Goal: Check status: Check status

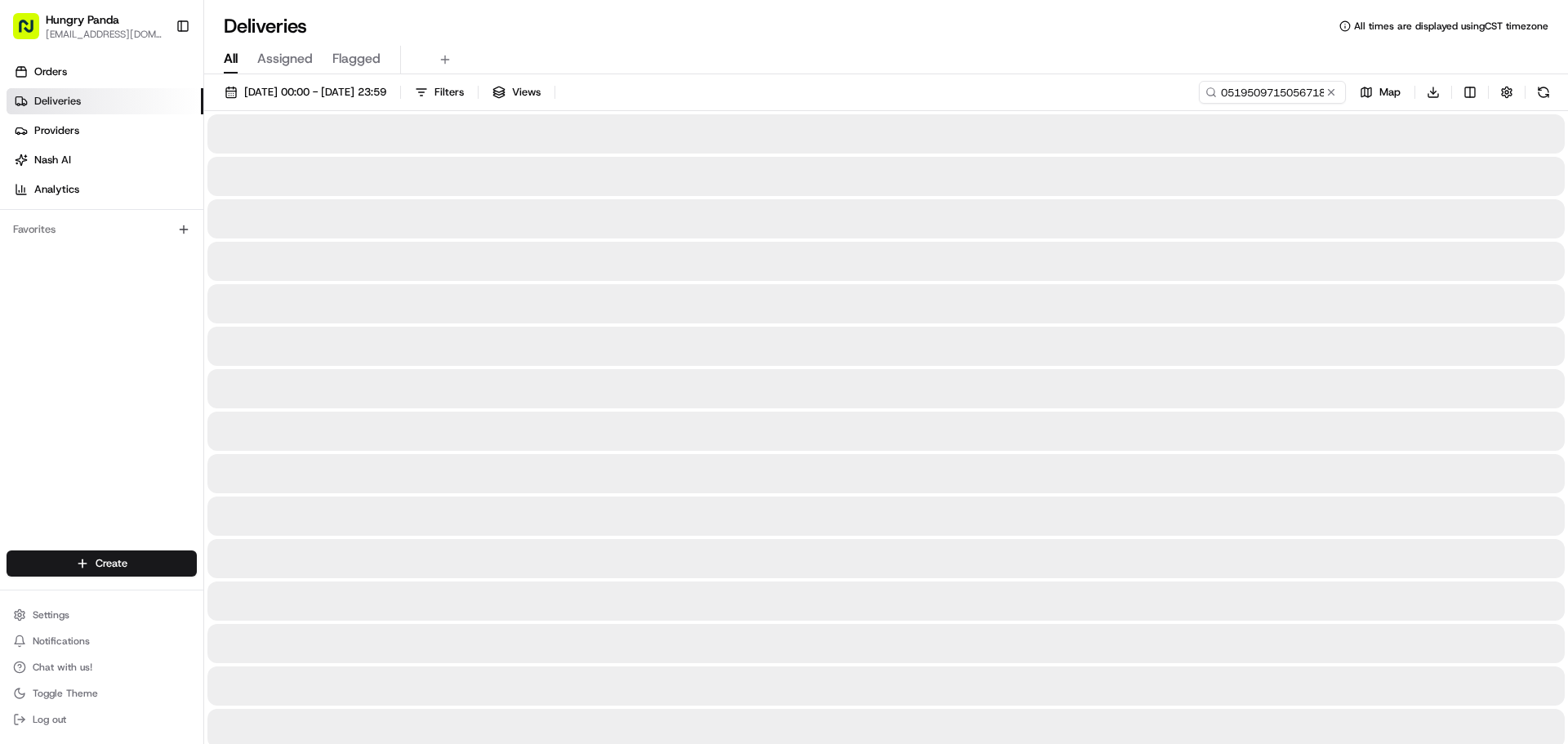
type input "0519509715056718551802"
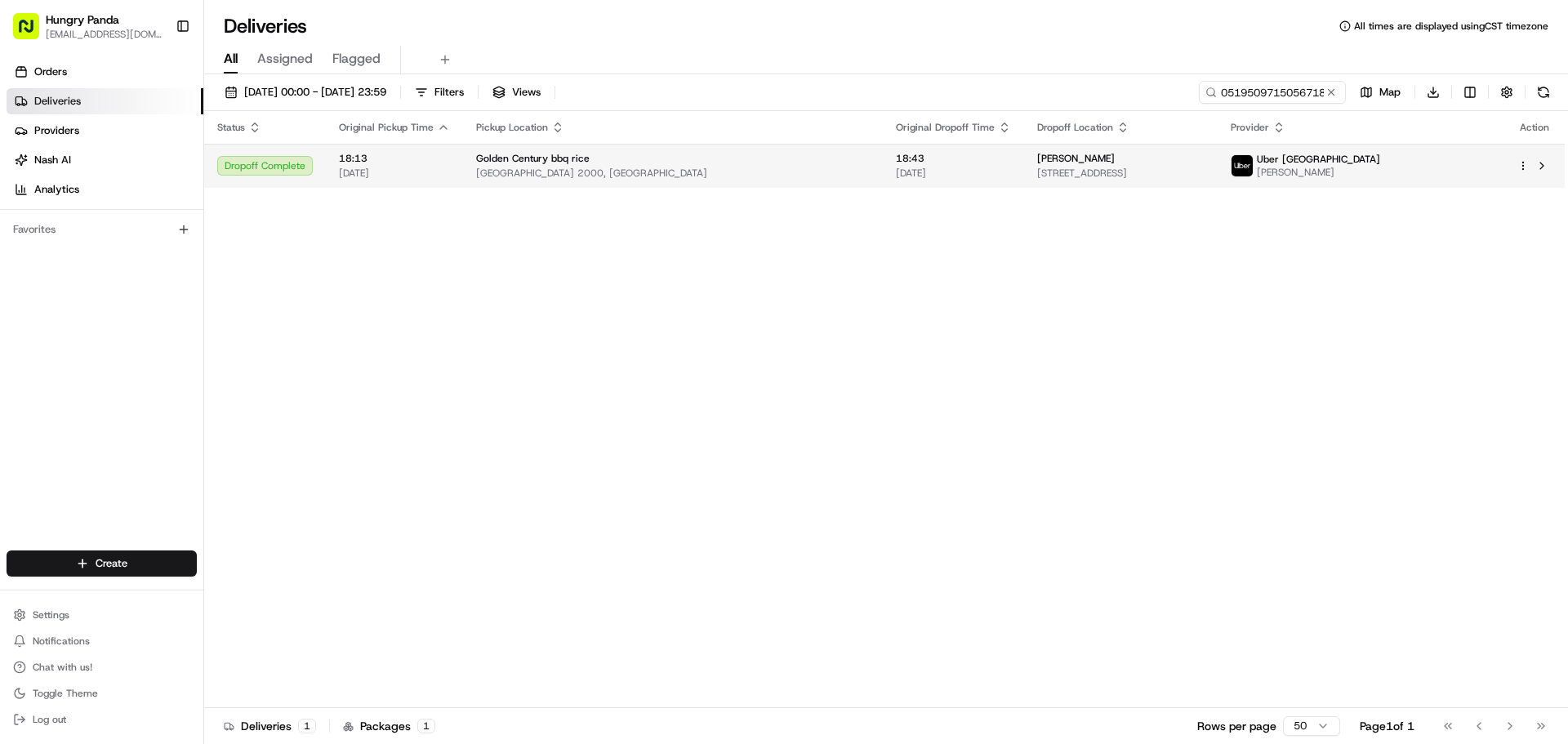
click at [1206, 180] on td "[PERSON_NAME] [STREET_ADDRESS]" at bounding box center [1121, 166] width 194 height 44
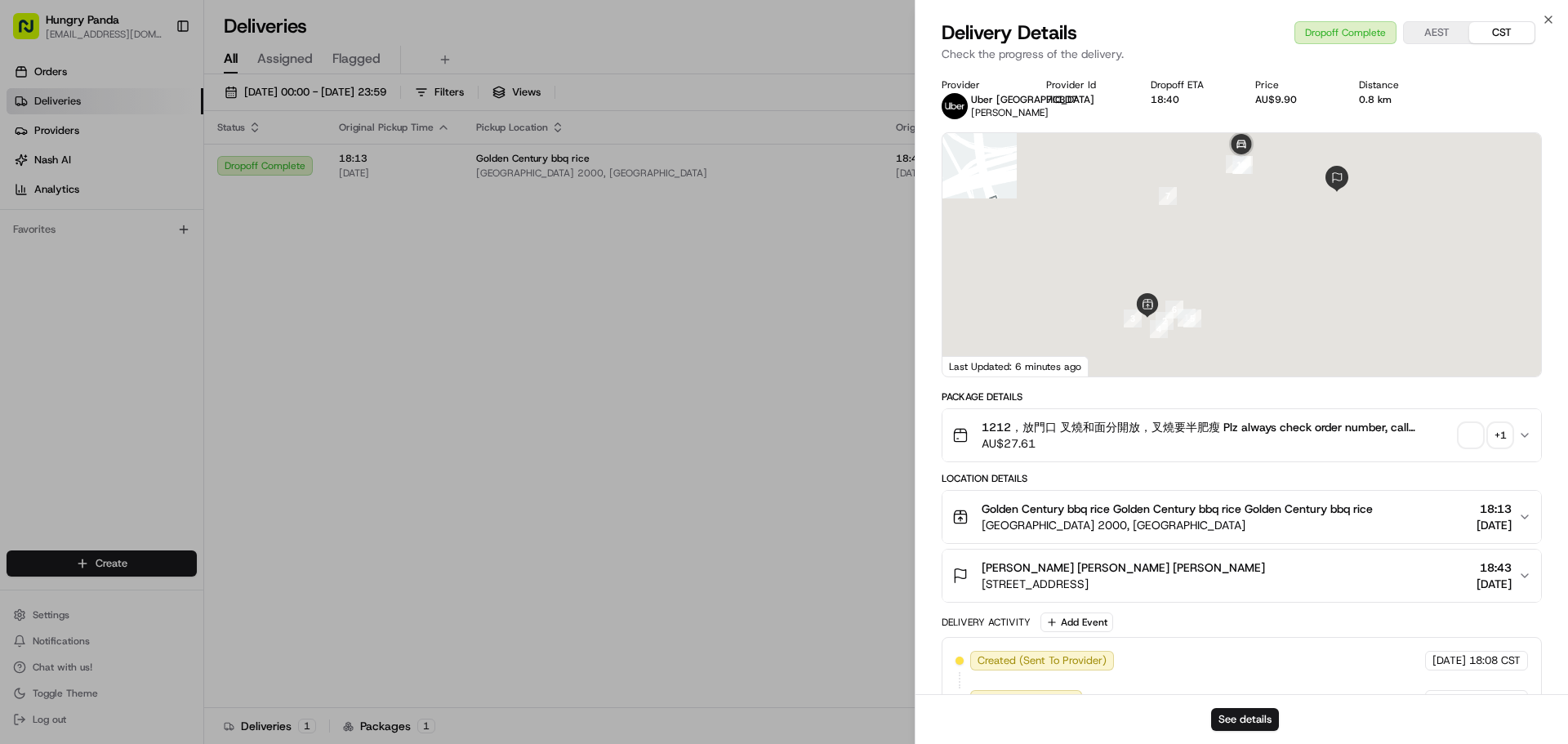
click at [1465, 438] on span "button" at bounding box center [1471, 436] width 23 height 23
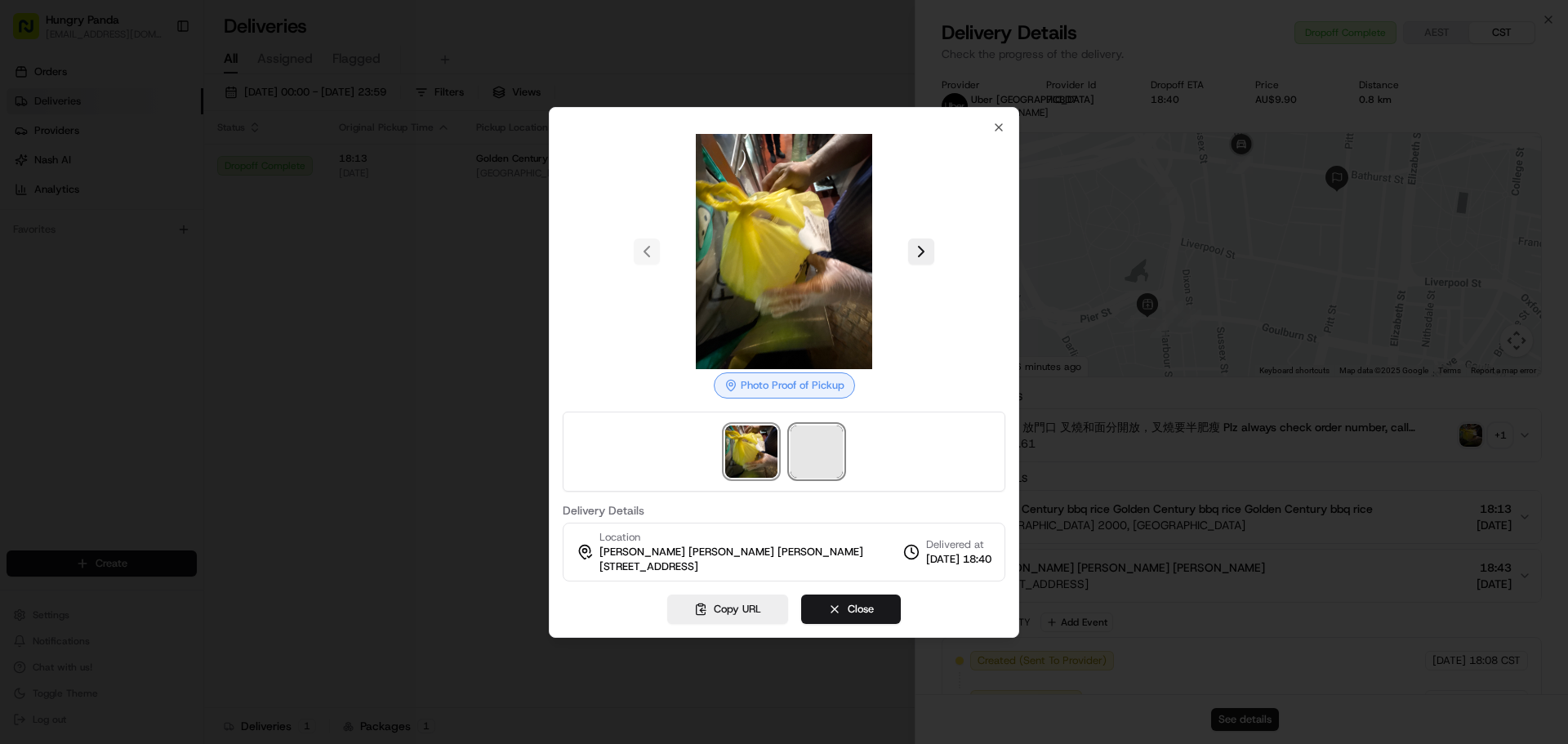
drag, startPoint x: 815, startPoint y: 448, endPoint x: 824, endPoint y: 453, distance: 10.3
click at [816, 448] on span at bounding box center [816, 452] width 52 height 52
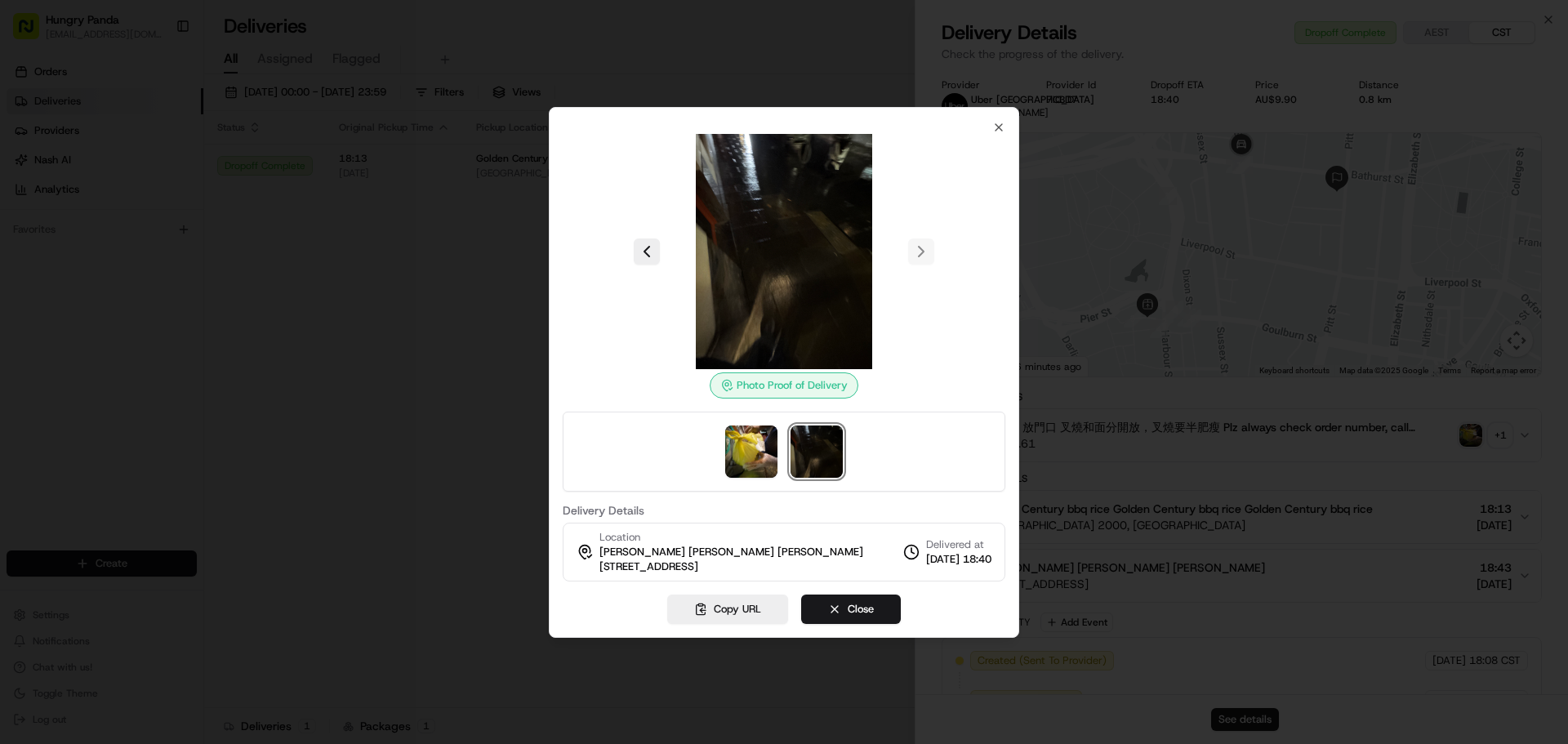
click at [450, 264] on div at bounding box center [784, 372] width 1568 height 744
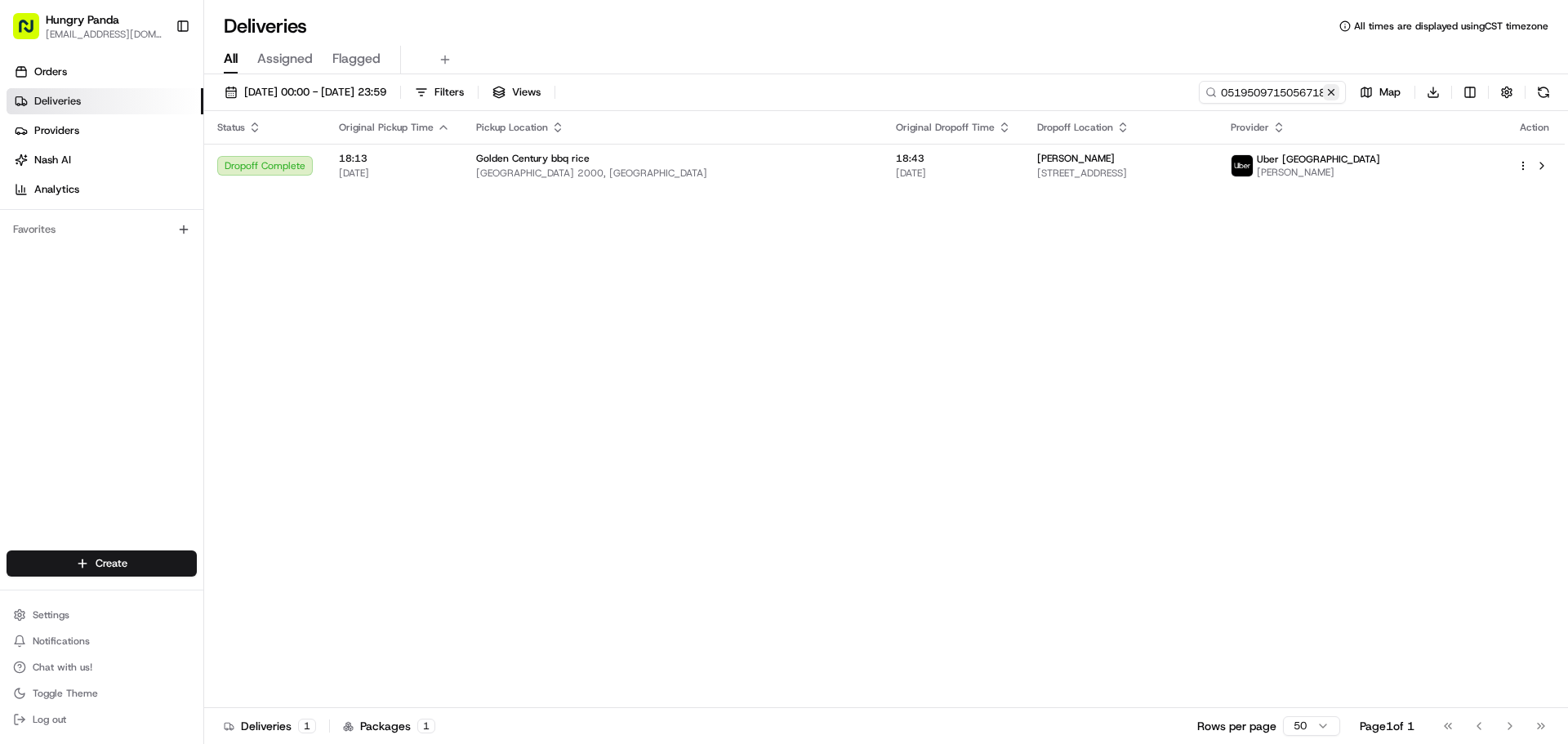
click at [1331, 91] on button at bounding box center [1331, 92] width 16 height 16
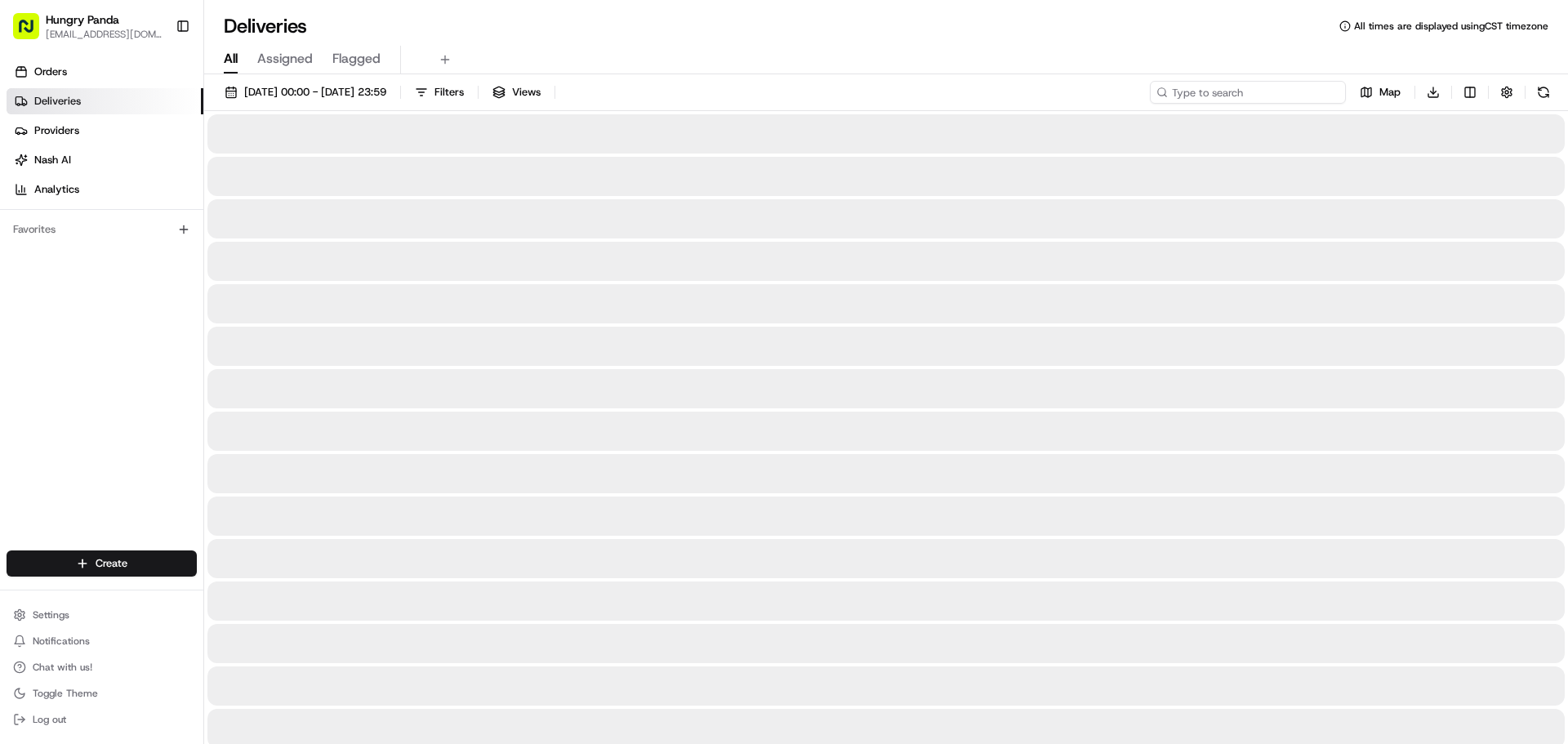
click at [1313, 92] on input at bounding box center [1247, 93] width 196 height 23
paste input "1915519085256788742076"
type input "1915519085256788742076"
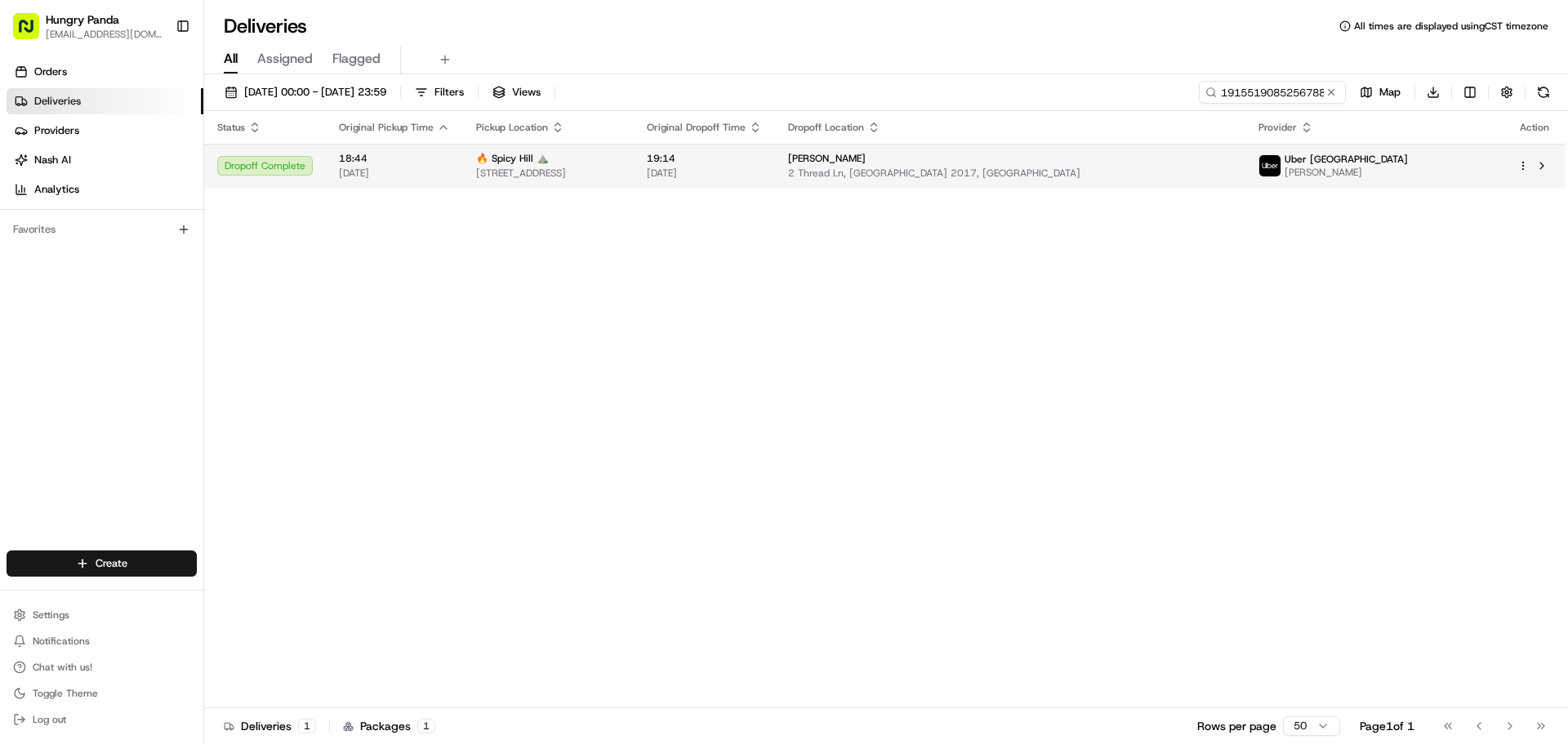
click at [1232, 177] on span "2 Thread Ln, [GEOGRAPHIC_DATA] 2017, [GEOGRAPHIC_DATA]" at bounding box center [1010, 173] width 443 height 13
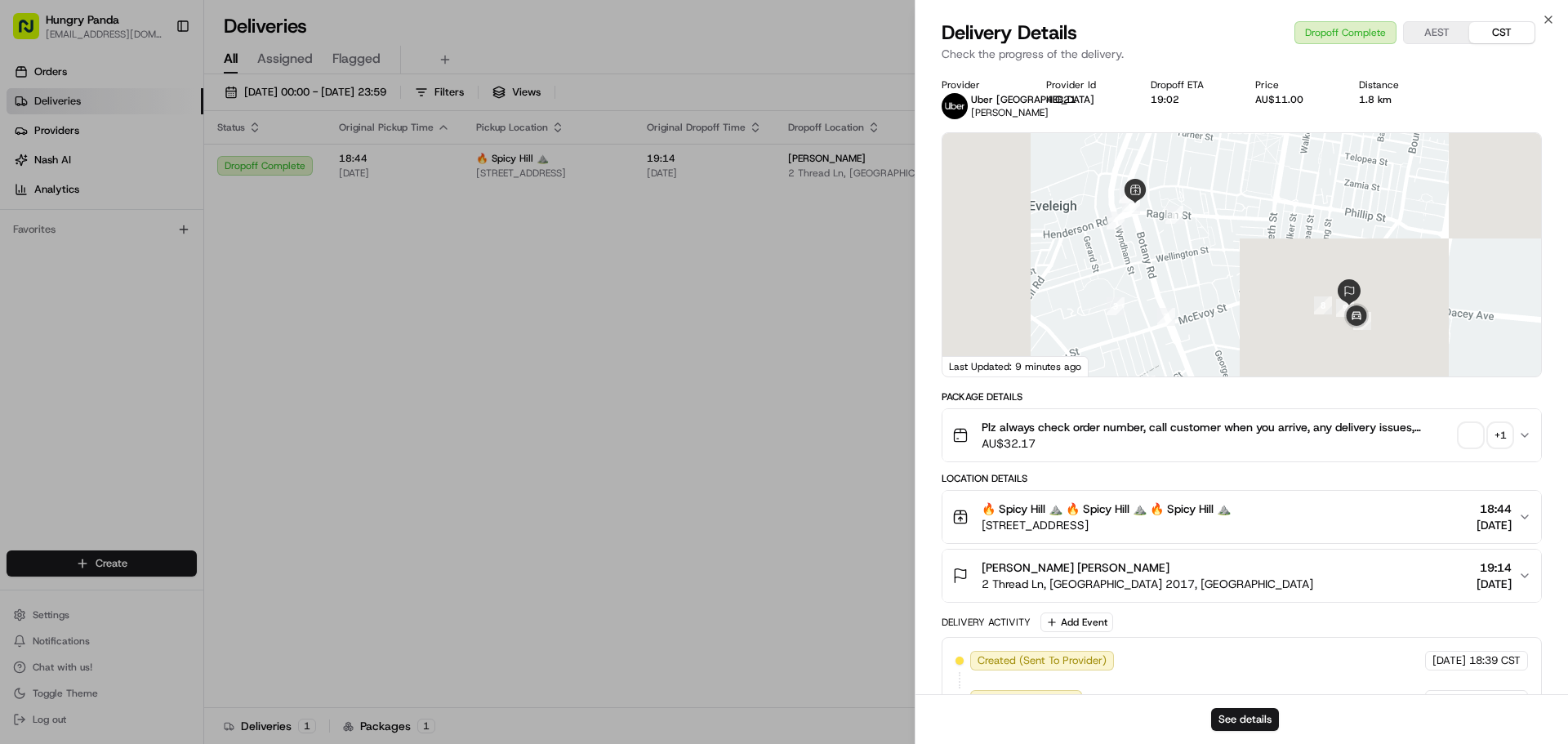
click at [1466, 431] on span "button" at bounding box center [1471, 436] width 23 height 23
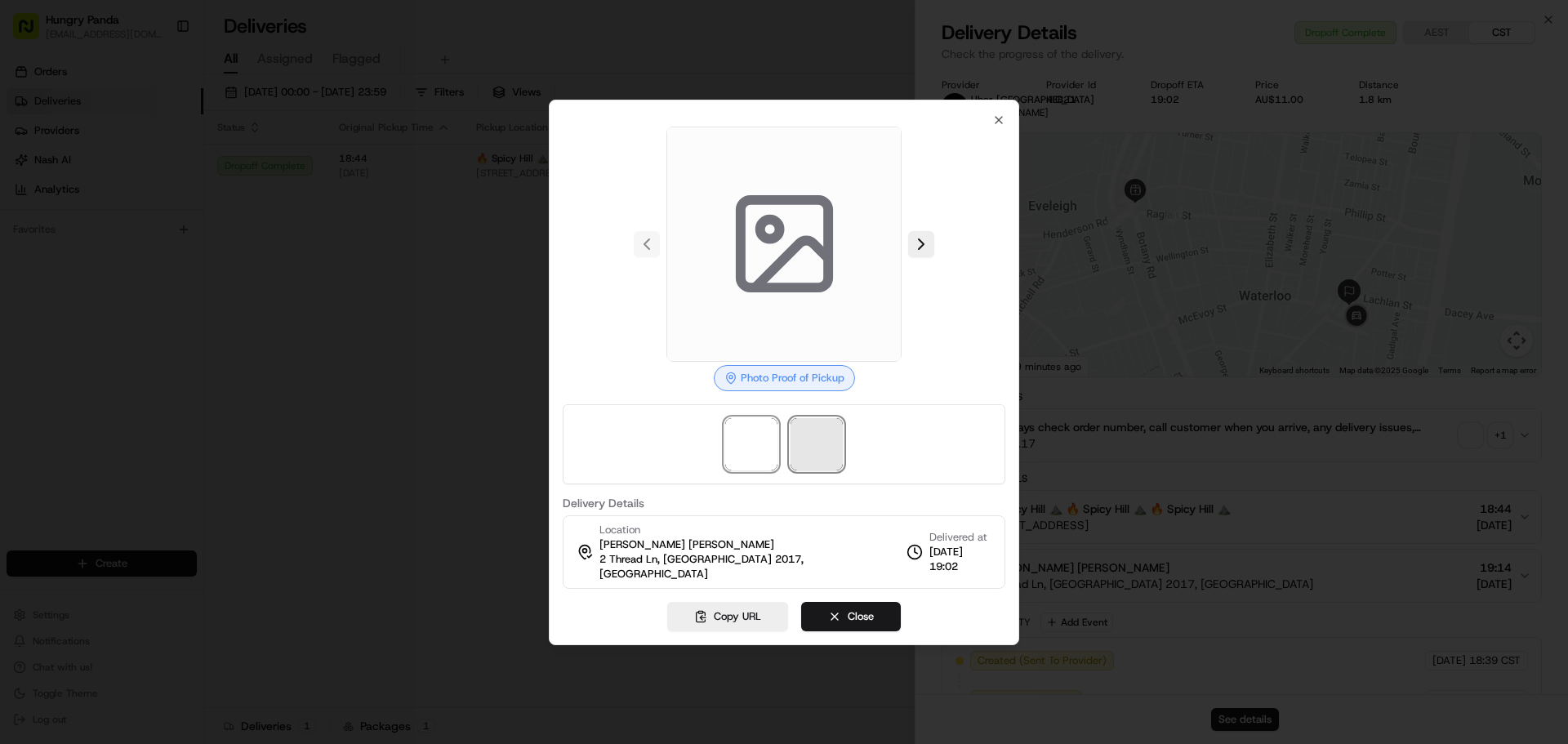
click at [829, 441] on span at bounding box center [816, 444] width 52 height 52
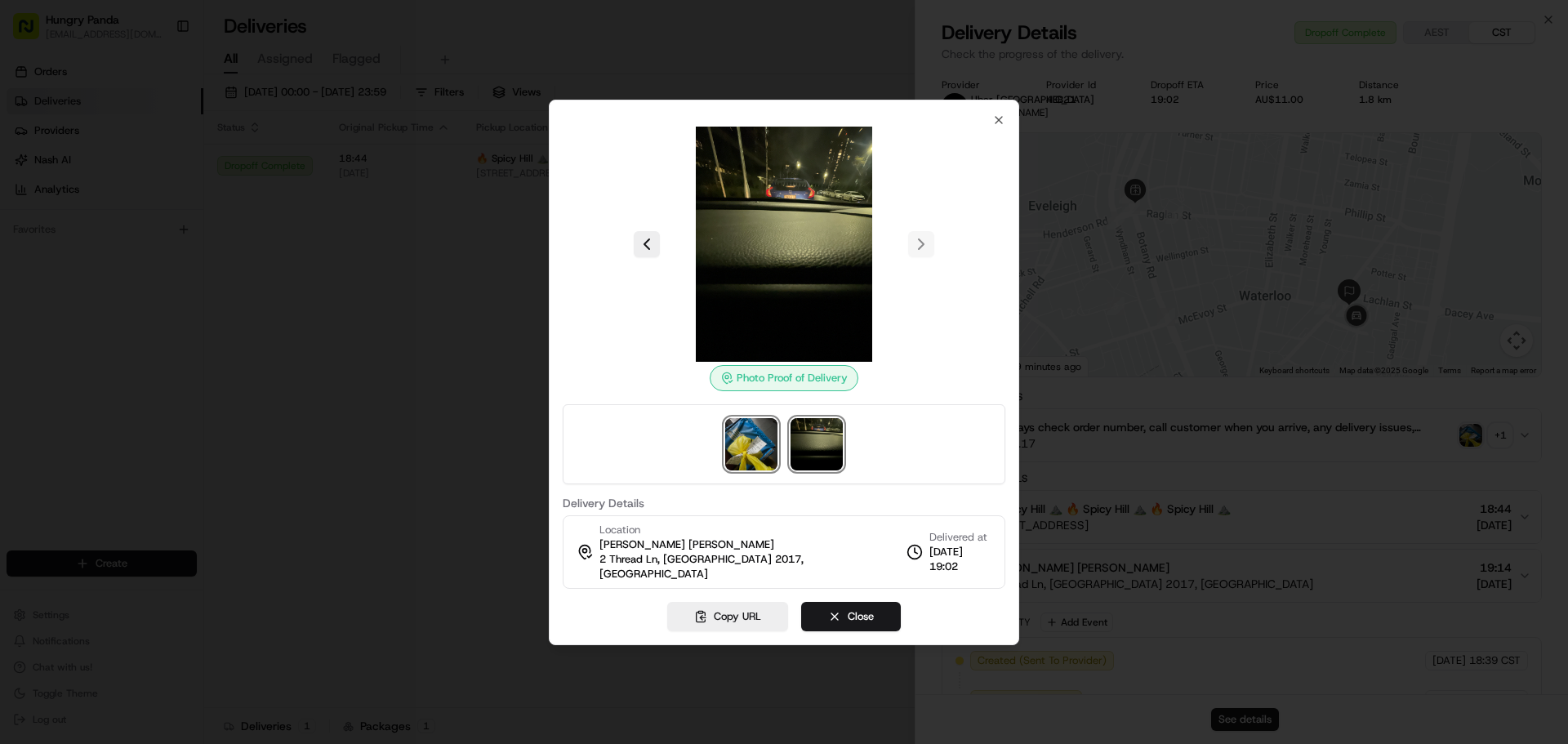
click at [756, 464] on img at bounding box center [752, 444] width 52 height 52
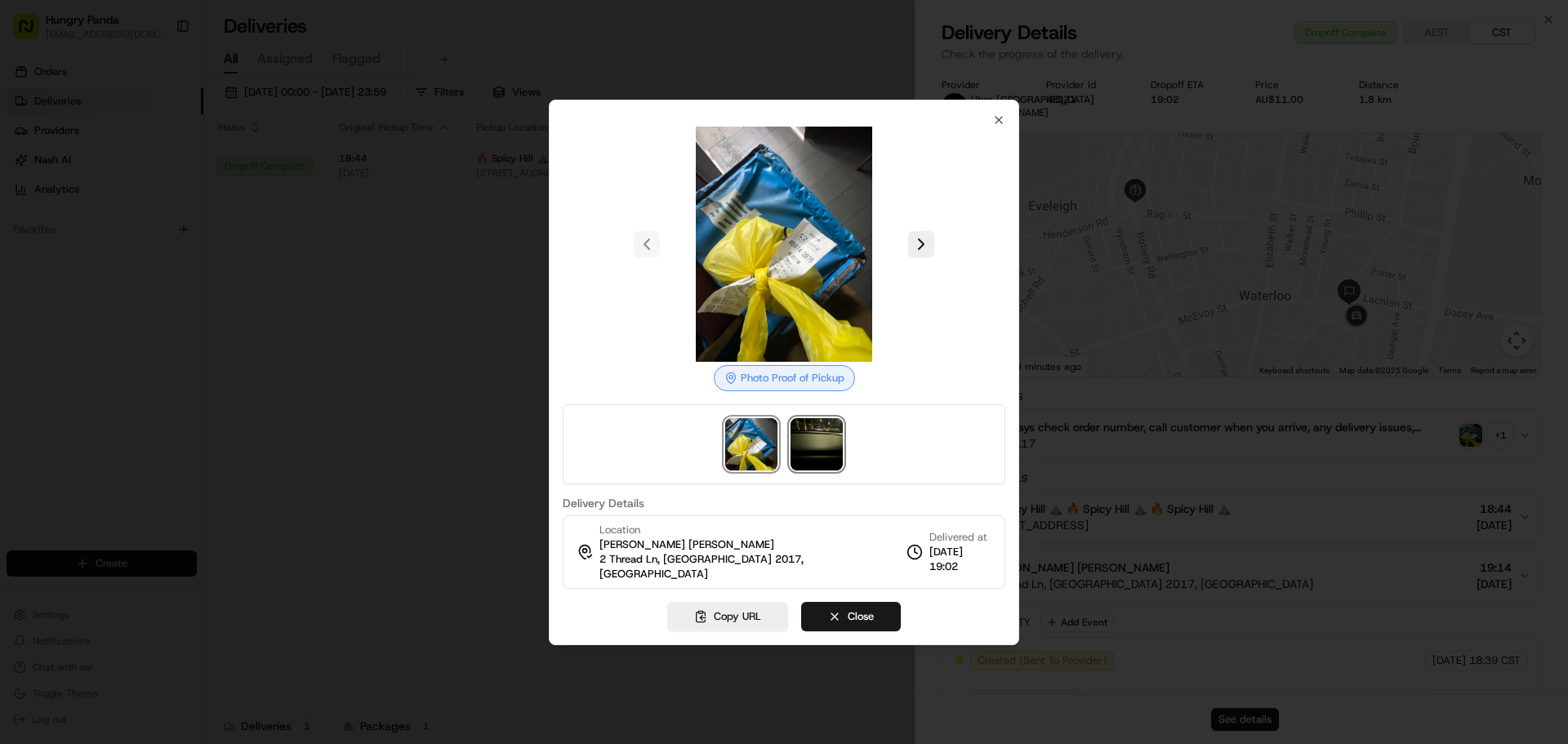
click at [815, 442] on img at bounding box center [816, 444] width 52 height 52
click at [334, 233] on div at bounding box center [784, 372] width 1568 height 744
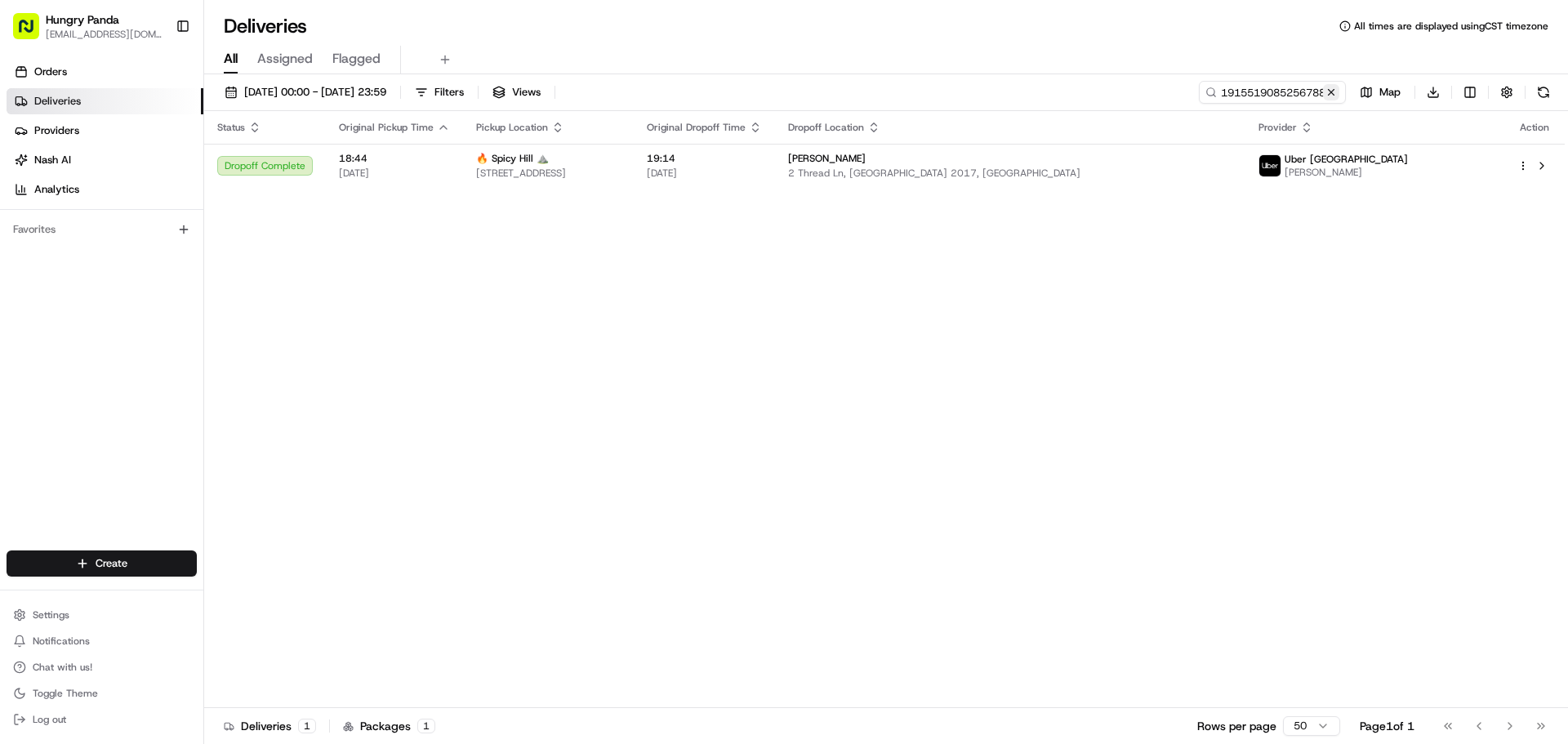
click at [1337, 89] on button at bounding box center [1331, 92] width 16 height 16
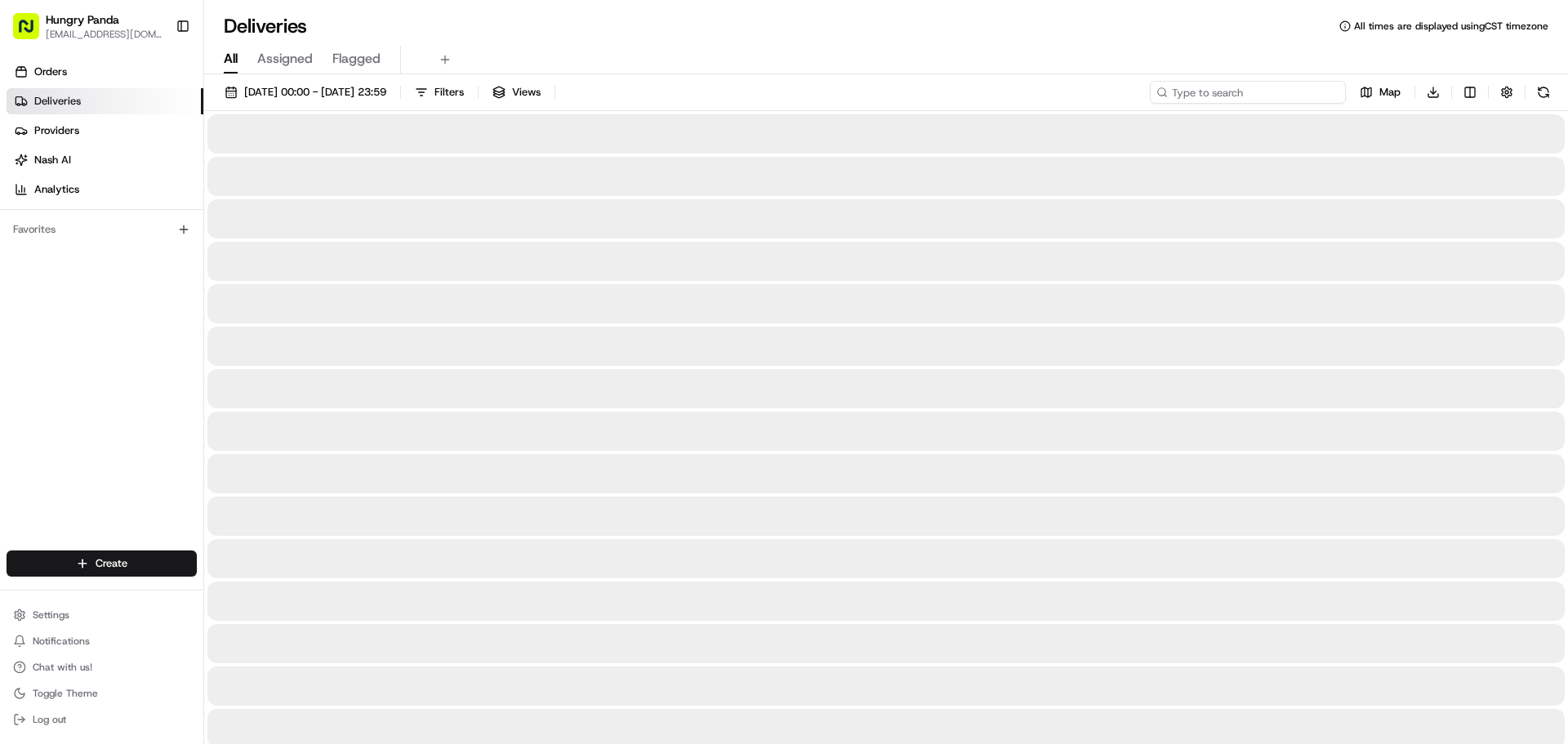
click at [1271, 101] on input at bounding box center [1247, 93] width 196 height 23
paste input "3313583815052725501738"
type input "3313583815052725501738"
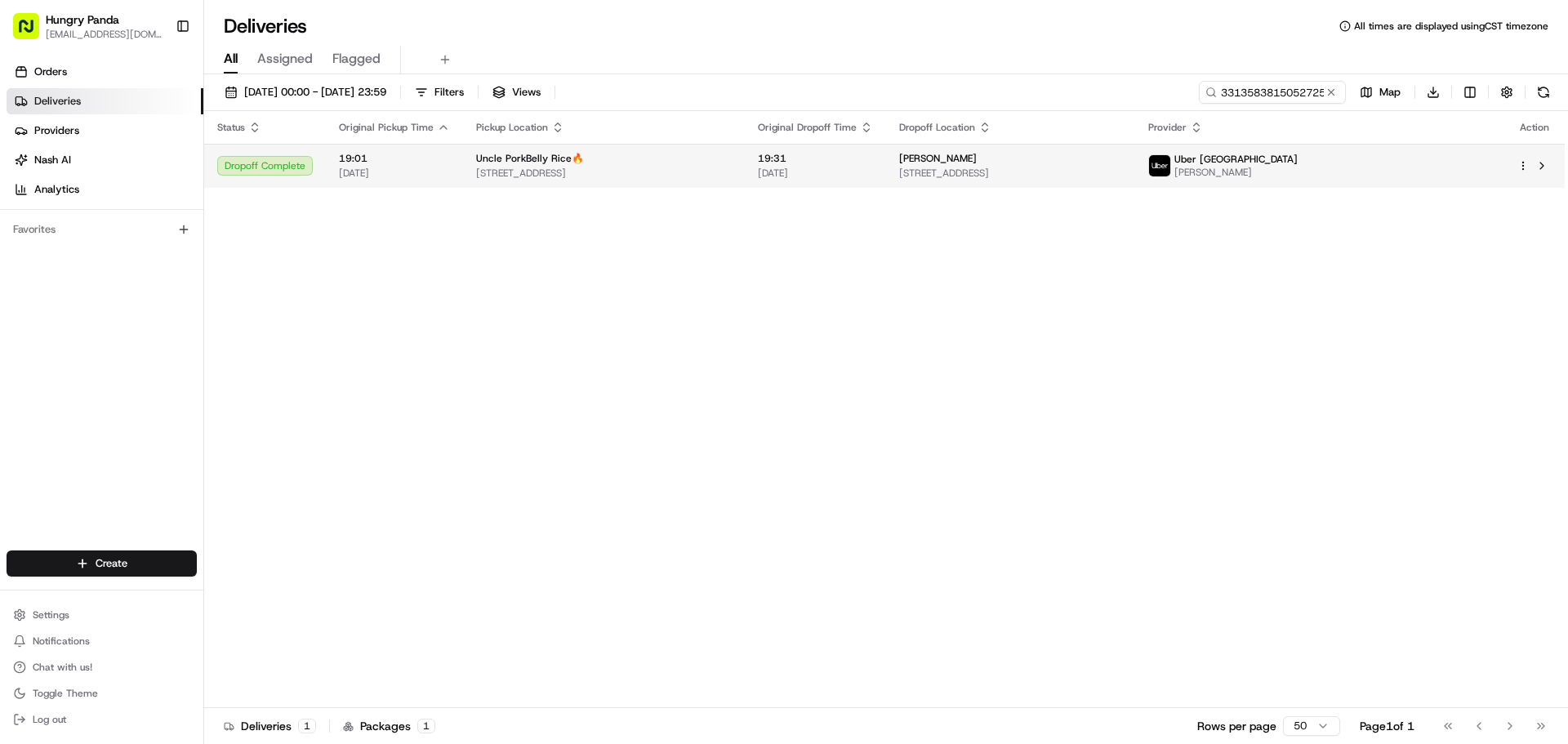
click at [1122, 158] on div "[PERSON_NAME]" at bounding box center [1010, 159] width 223 height 13
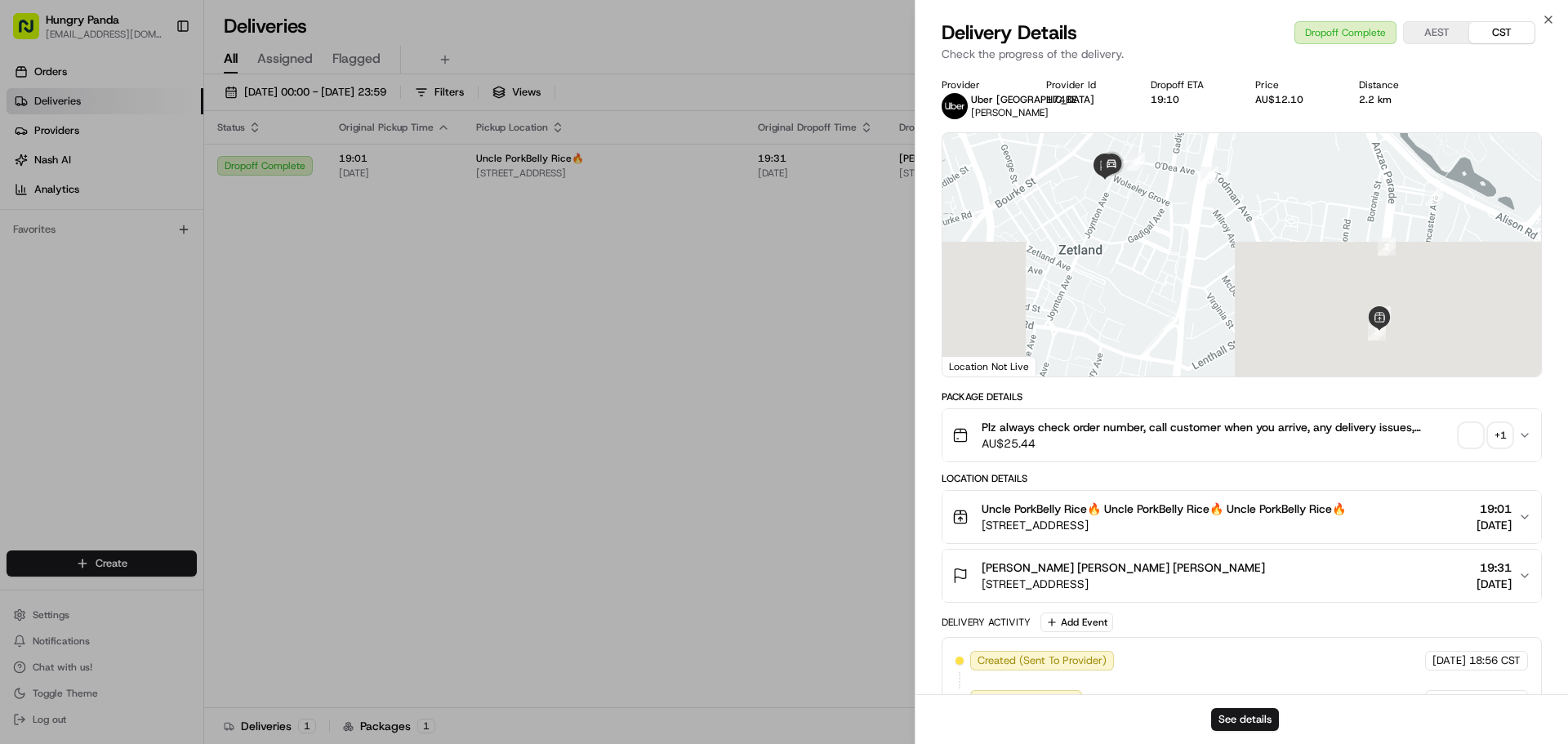
click at [1471, 428] on span "button" at bounding box center [1471, 436] width 23 height 23
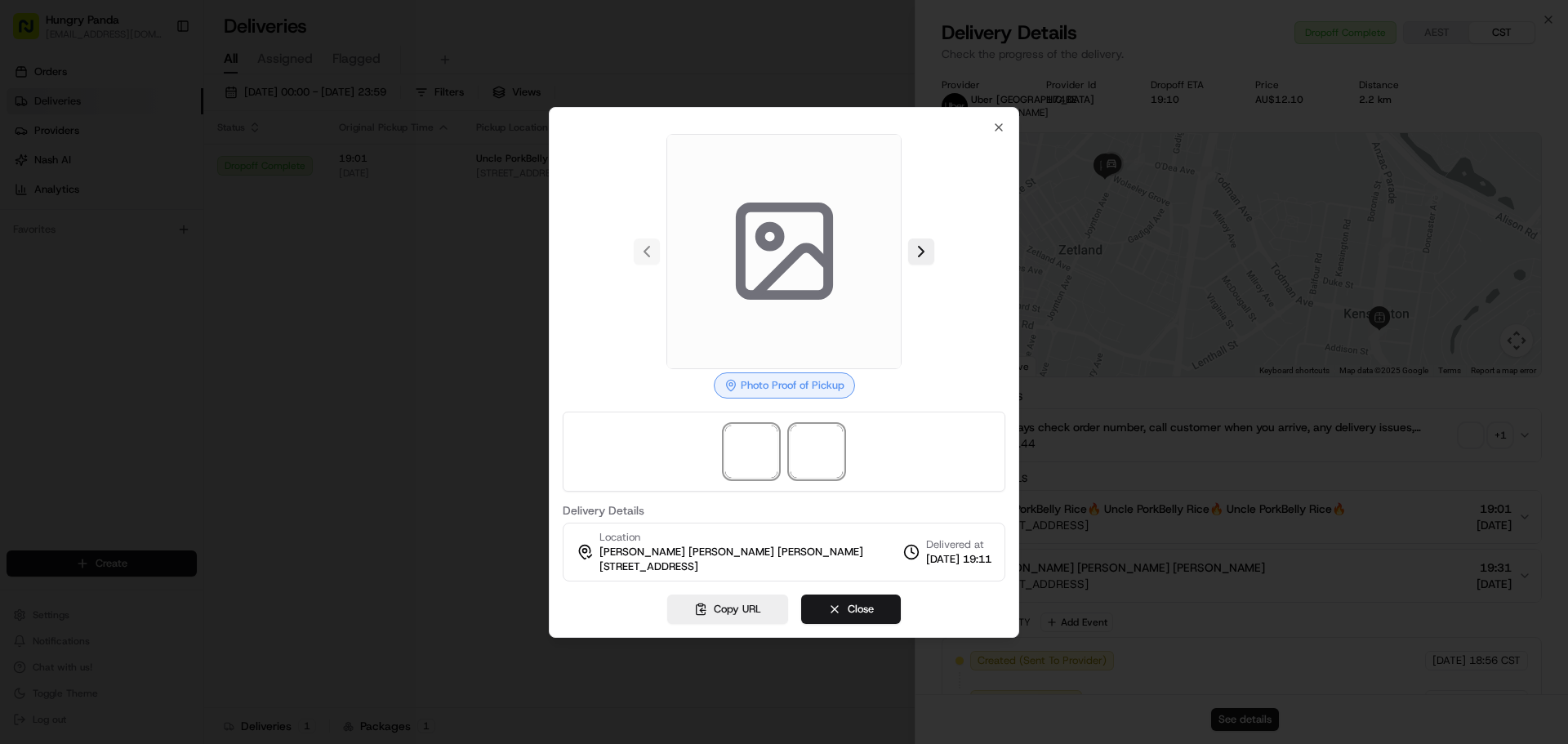
drag, startPoint x: 829, startPoint y: 452, endPoint x: 843, endPoint y: 465, distance: 19.1
click at [827, 455] on span at bounding box center [816, 452] width 52 height 52
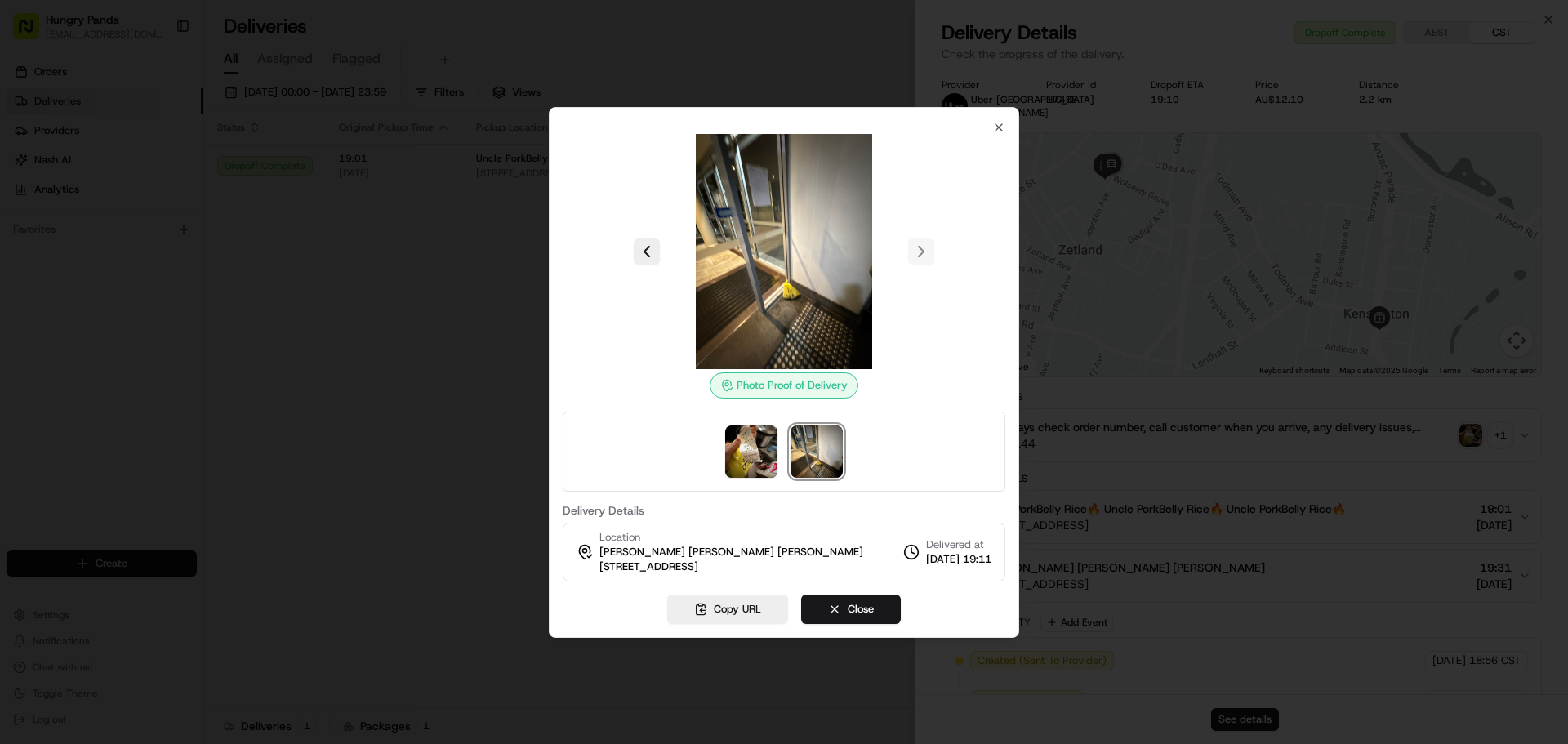
click at [342, 355] on div at bounding box center [784, 372] width 1568 height 744
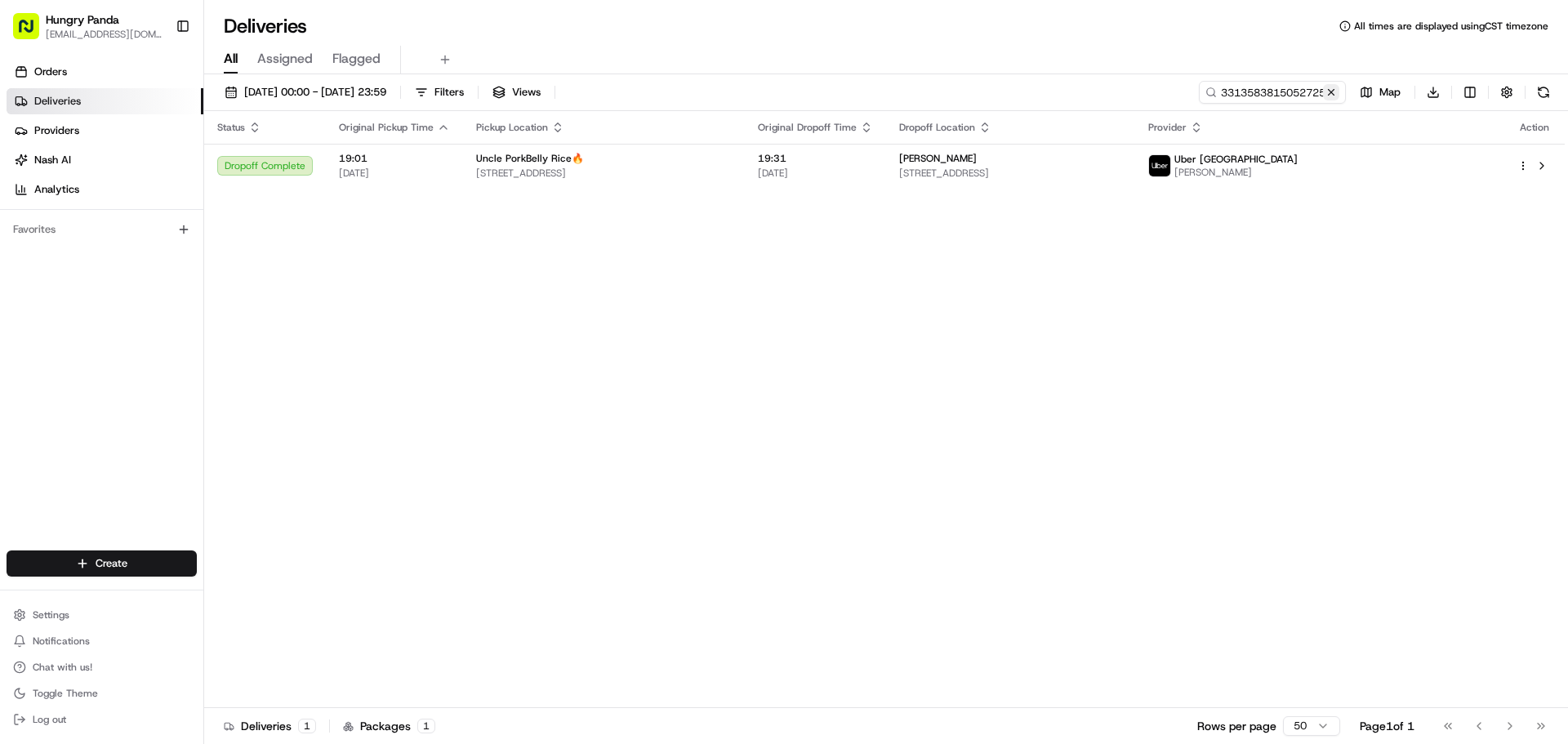
click at [1329, 90] on button at bounding box center [1331, 92] width 16 height 16
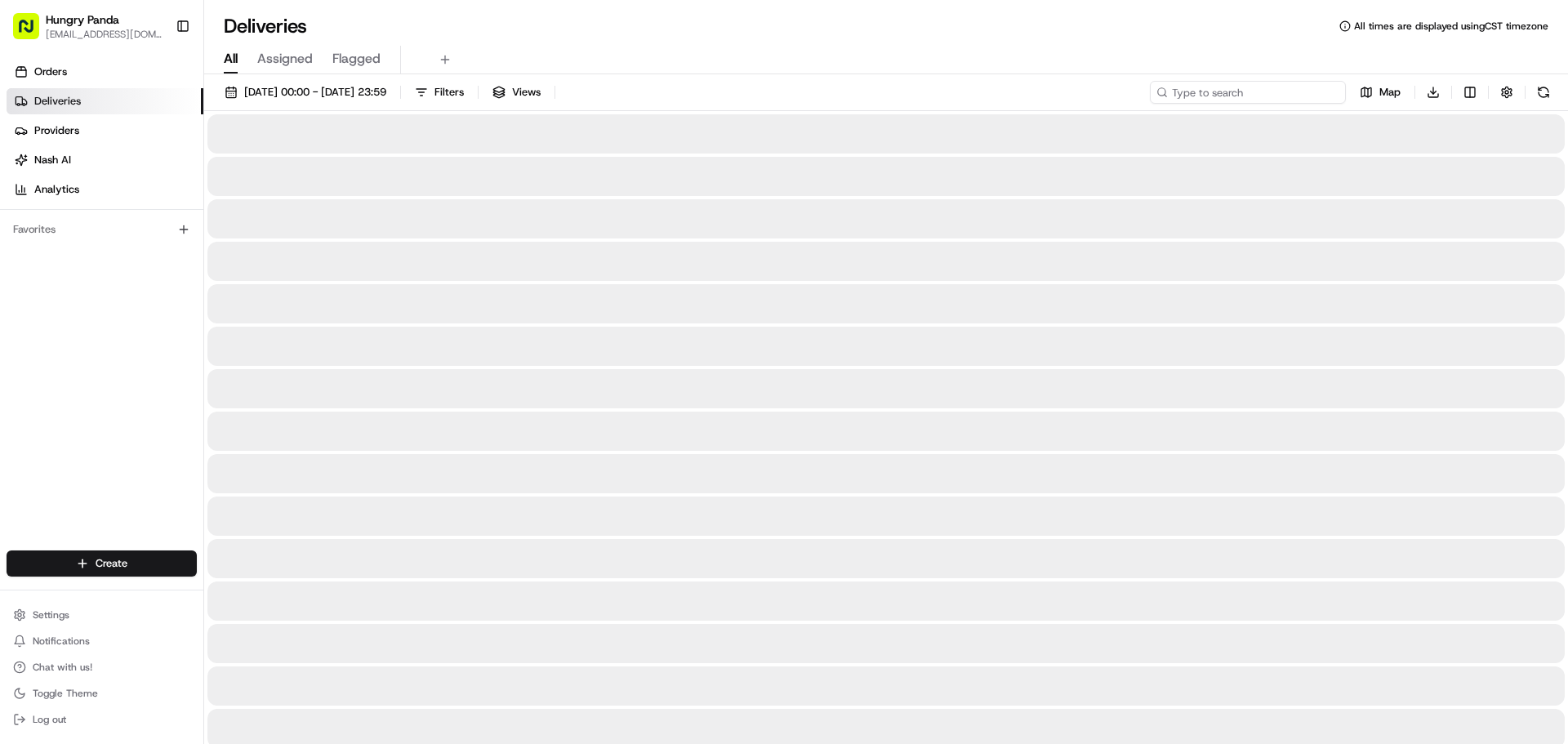
click at [1308, 93] on input at bounding box center [1247, 93] width 196 height 23
paste input "557949762505375372684"
type input "557949762505375372684"
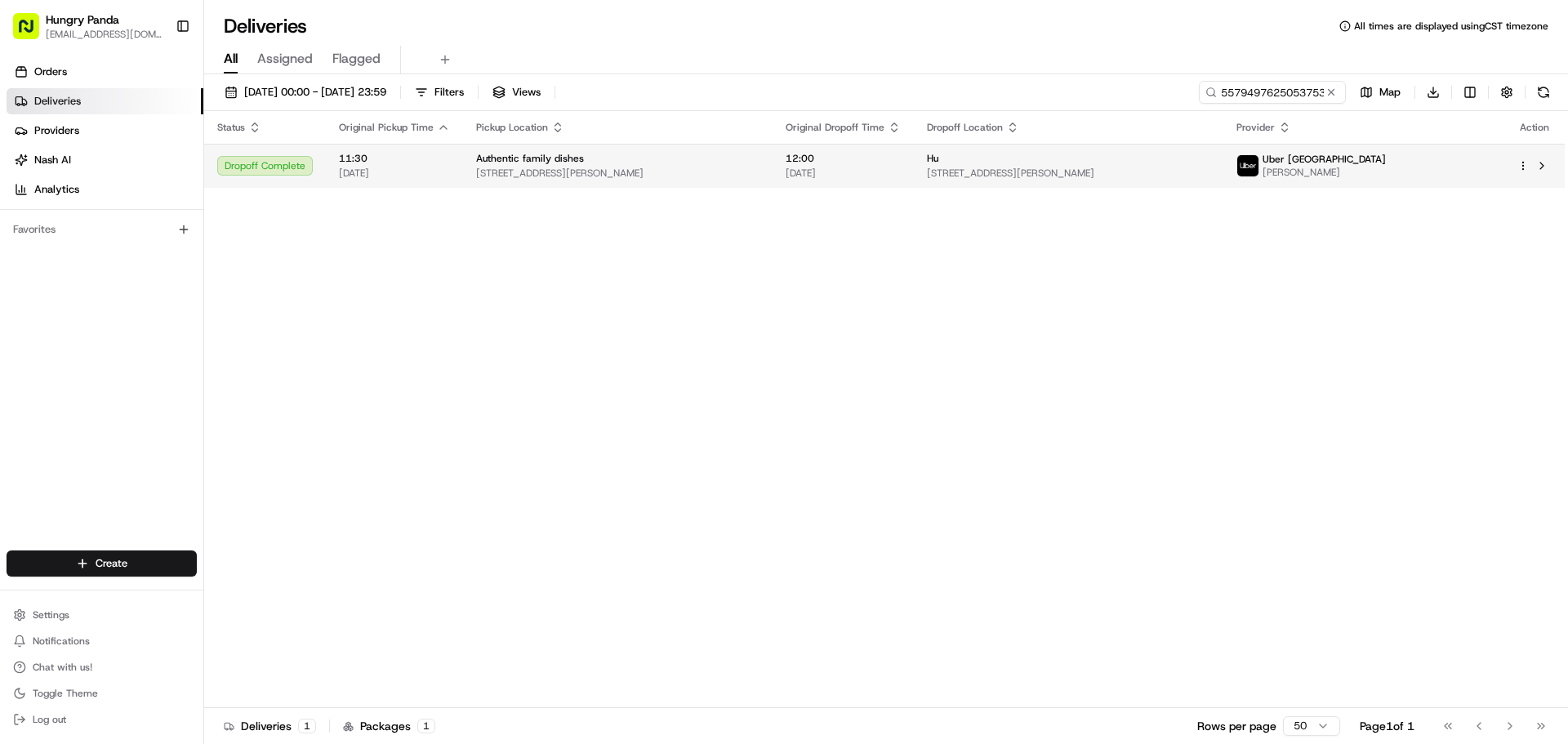
click at [1208, 148] on td "Hu [STREET_ADDRESS][PERSON_NAME]" at bounding box center [1068, 166] width 309 height 44
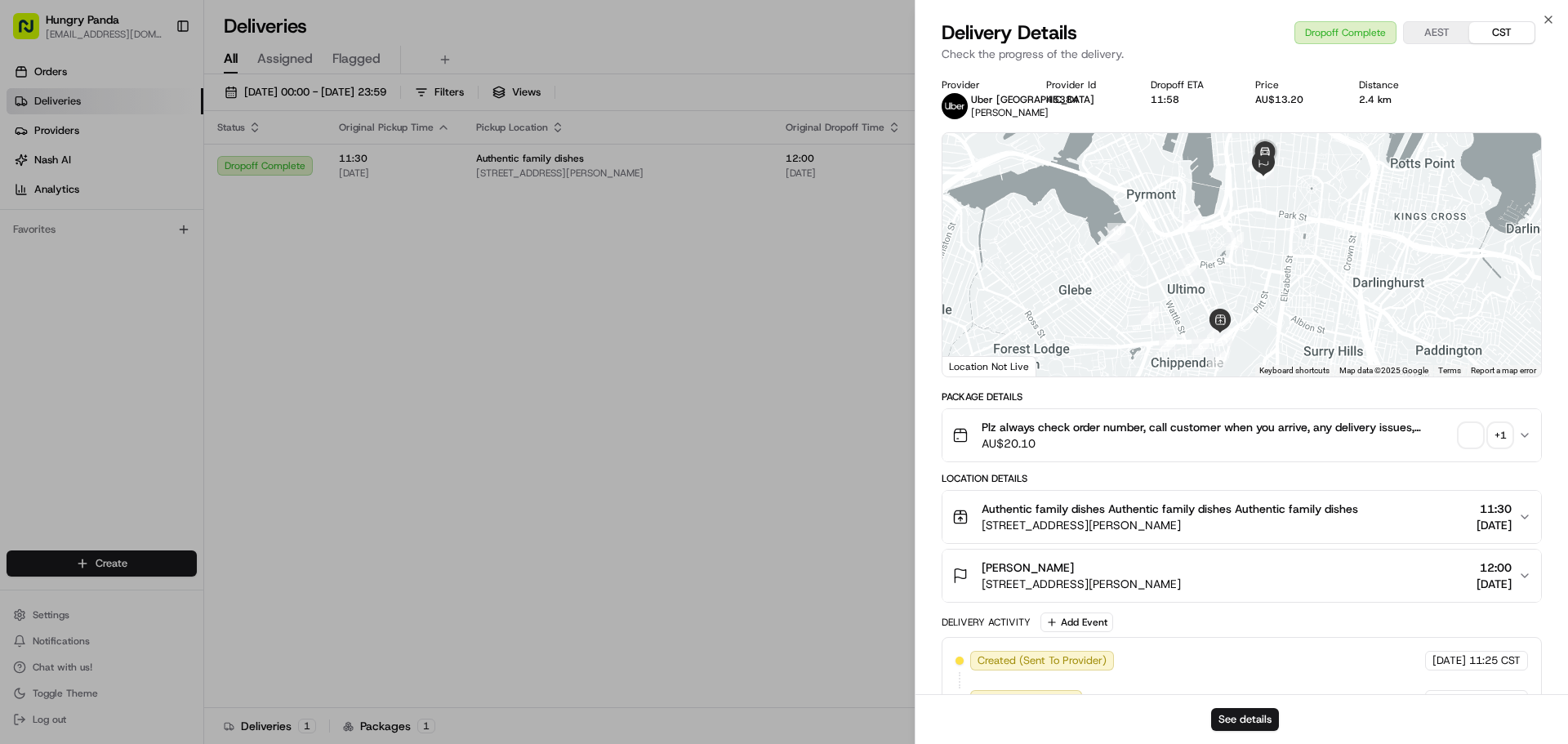
click at [1472, 436] on span "button" at bounding box center [1471, 436] width 23 height 23
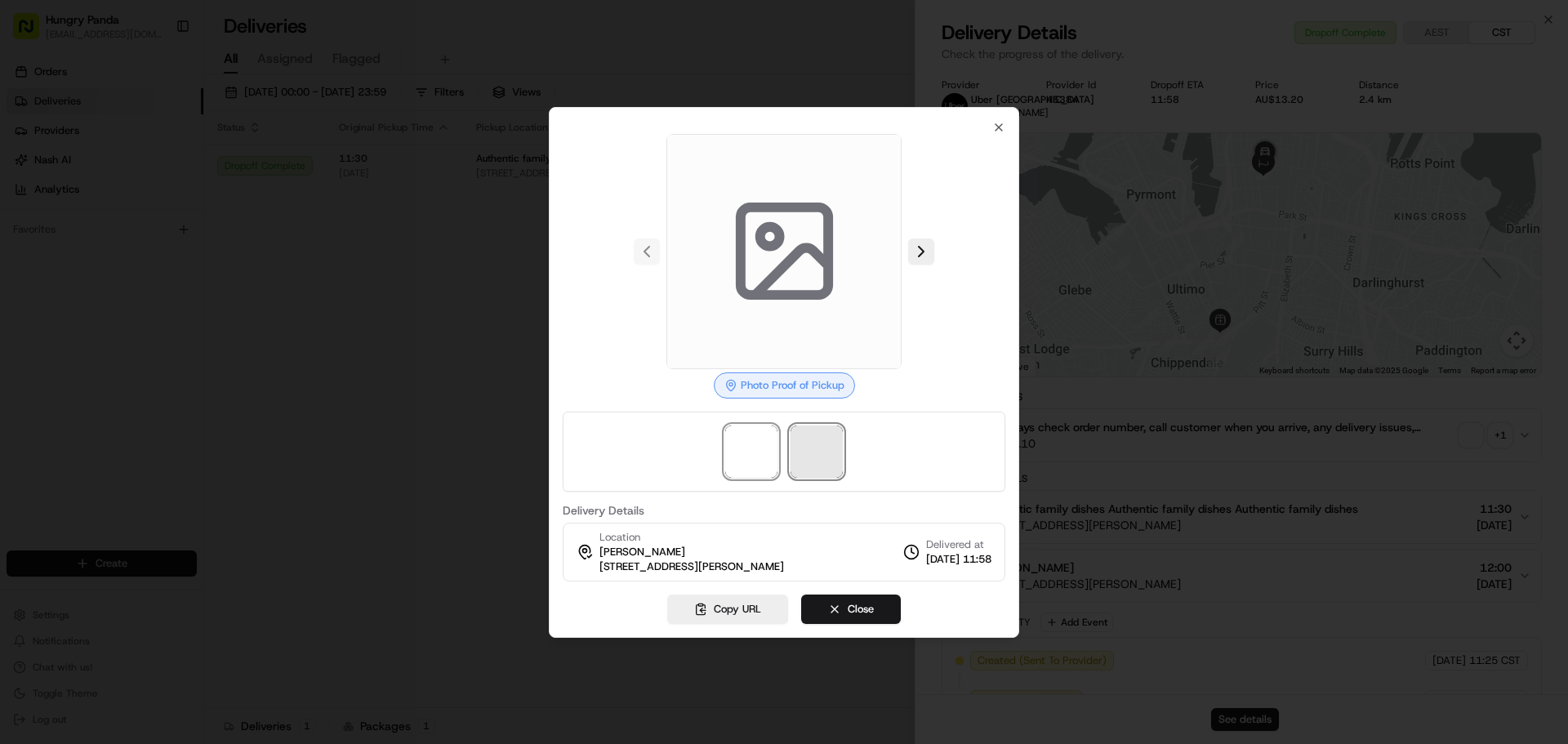
click at [830, 476] on span at bounding box center [816, 452] width 52 height 52
click at [822, 468] on span at bounding box center [816, 452] width 52 height 52
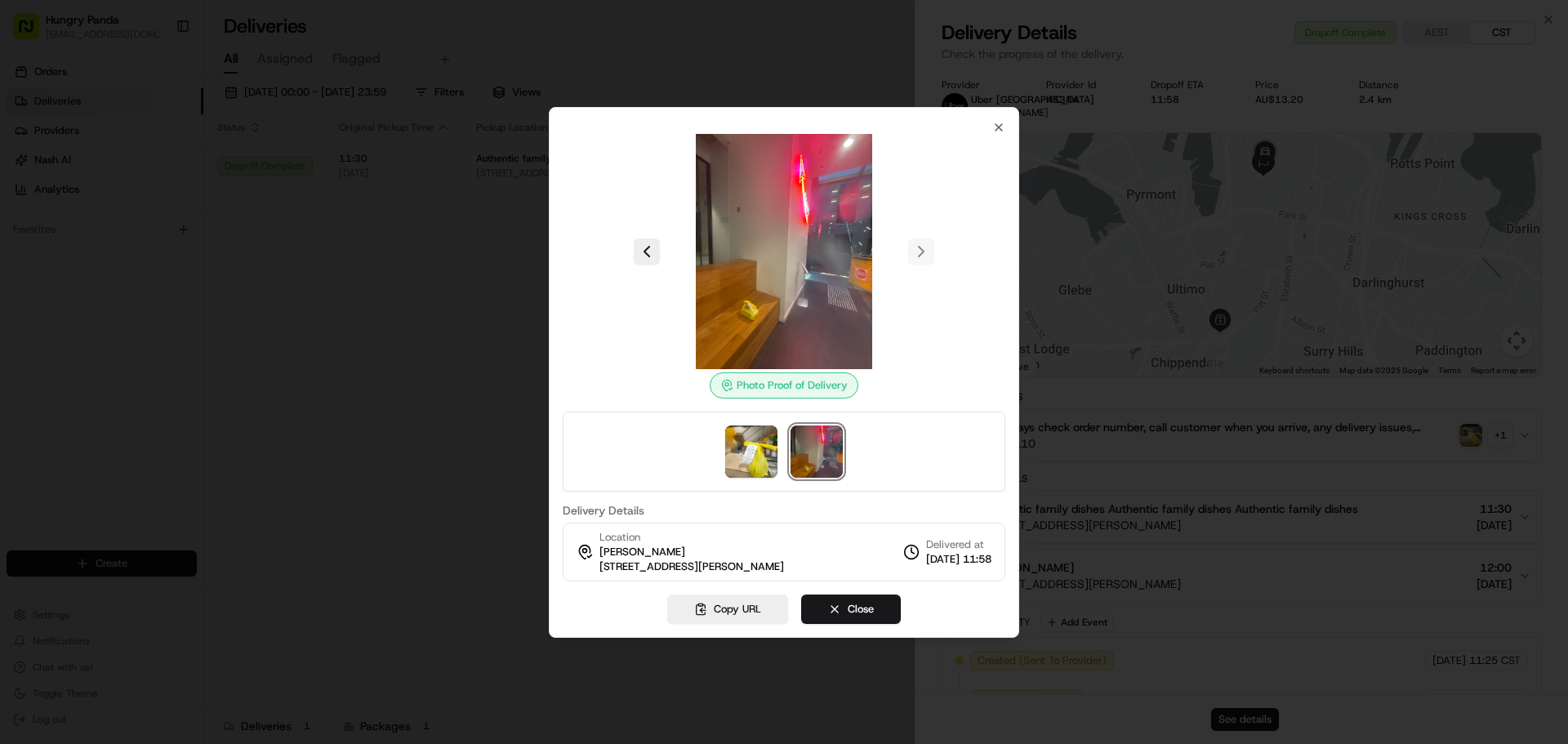
drag, startPoint x: 429, startPoint y: 306, endPoint x: 476, endPoint y: 313, distance: 47.5
click at [433, 303] on div at bounding box center [784, 372] width 1568 height 744
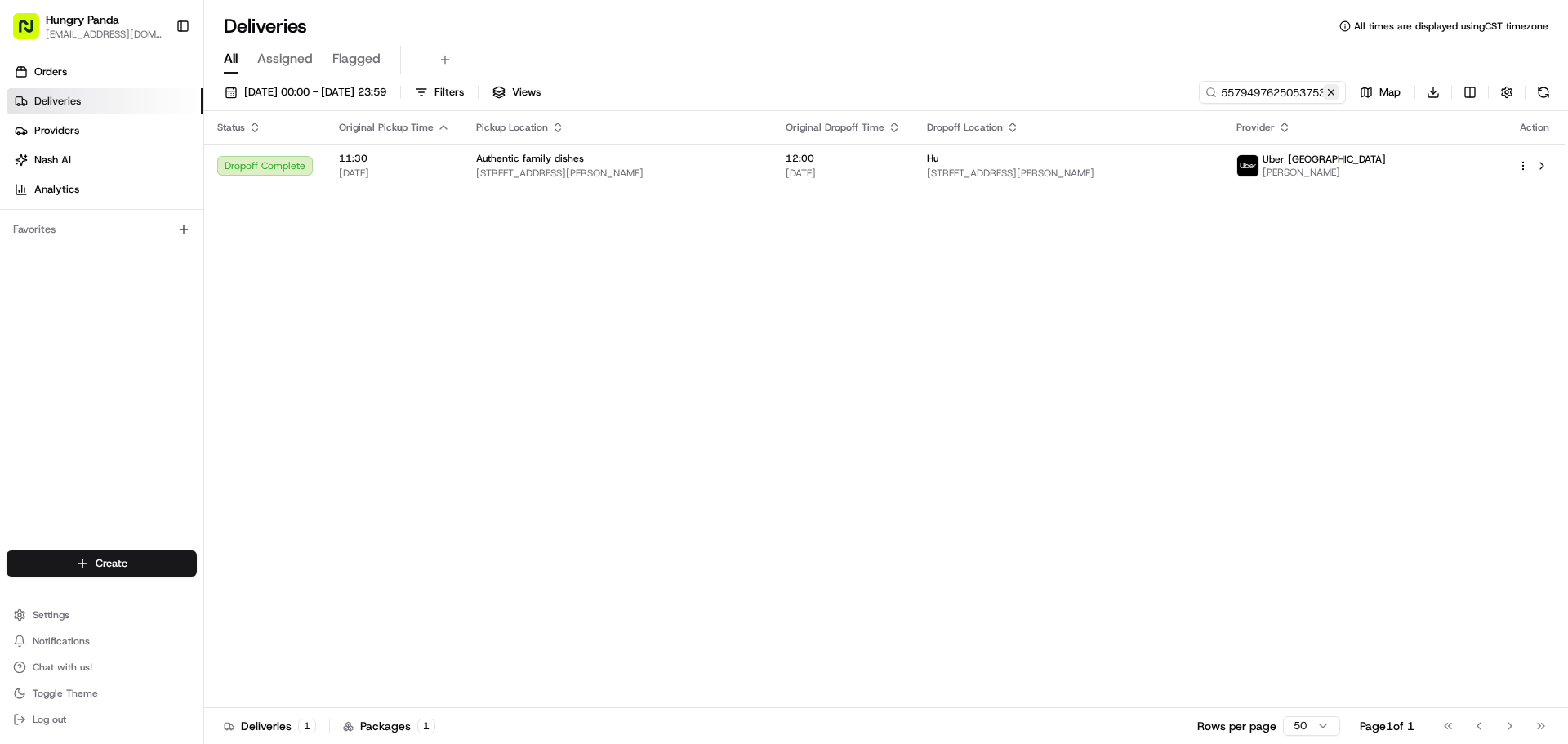
click at [1335, 93] on button at bounding box center [1331, 92] width 16 height 16
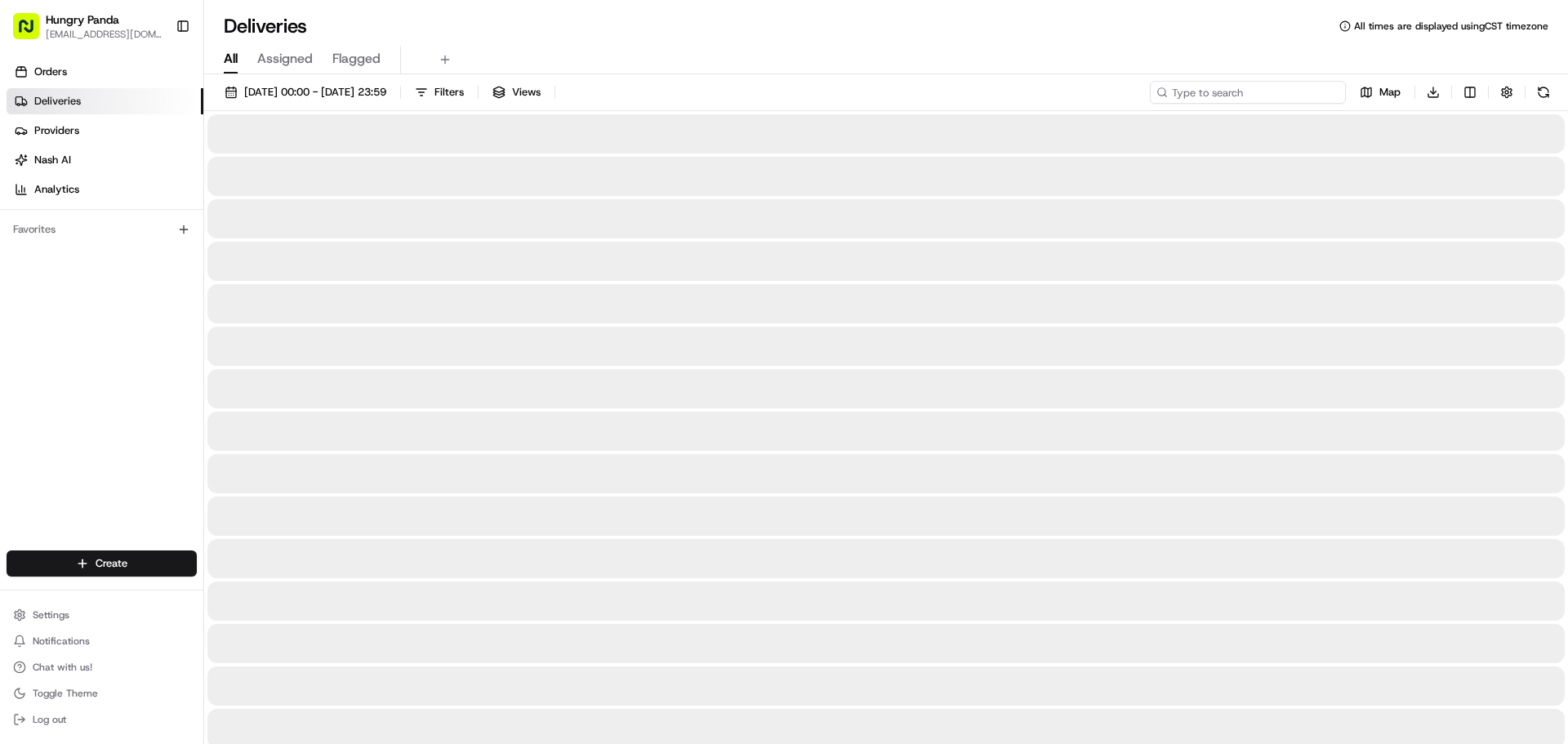
click at [1315, 96] on input at bounding box center [1247, 93] width 196 height 23
paste input "2112543145950773731955"
type input "2112543145950773731955"
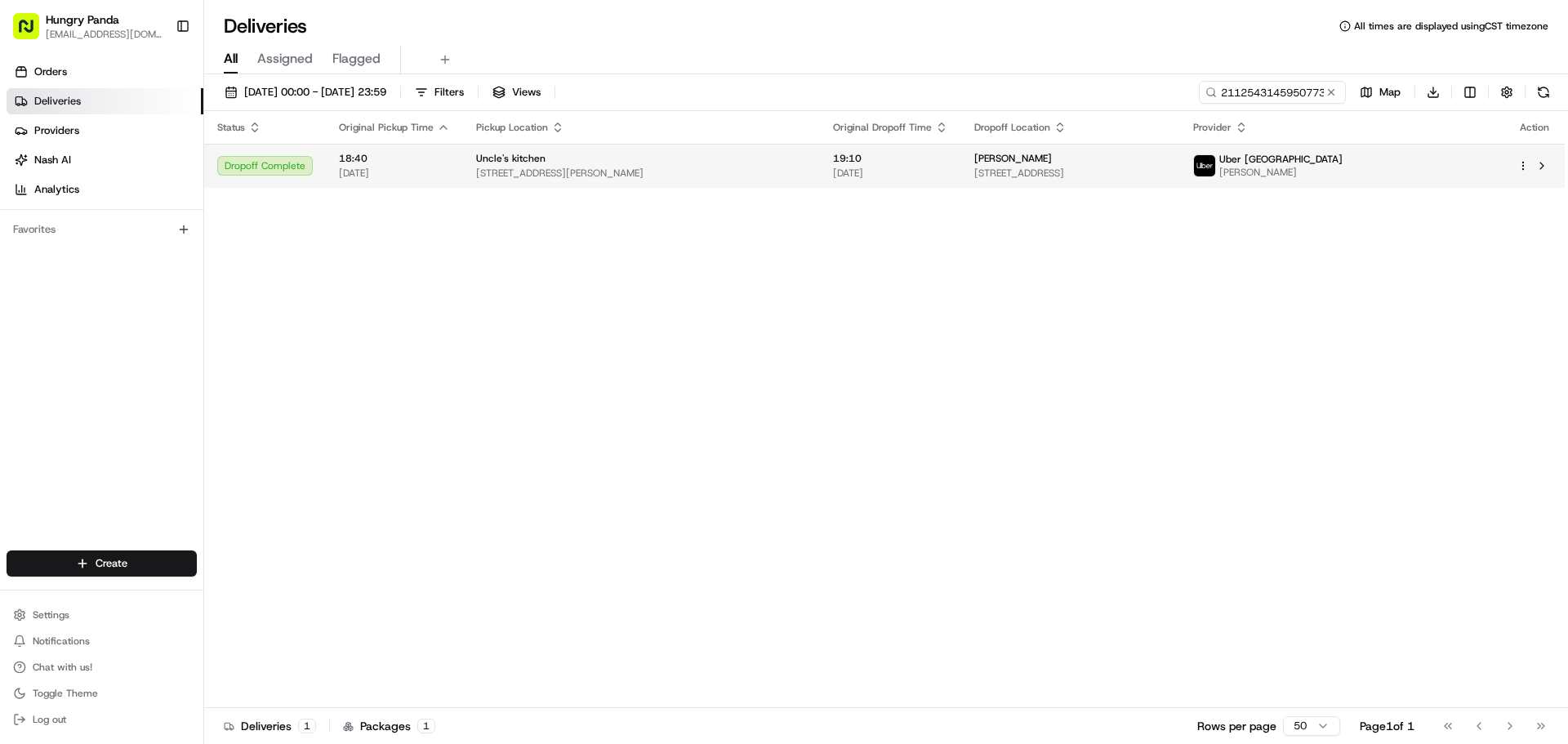
click at [931, 166] on div "19:10 [DATE]" at bounding box center [890, 166] width 115 height 28
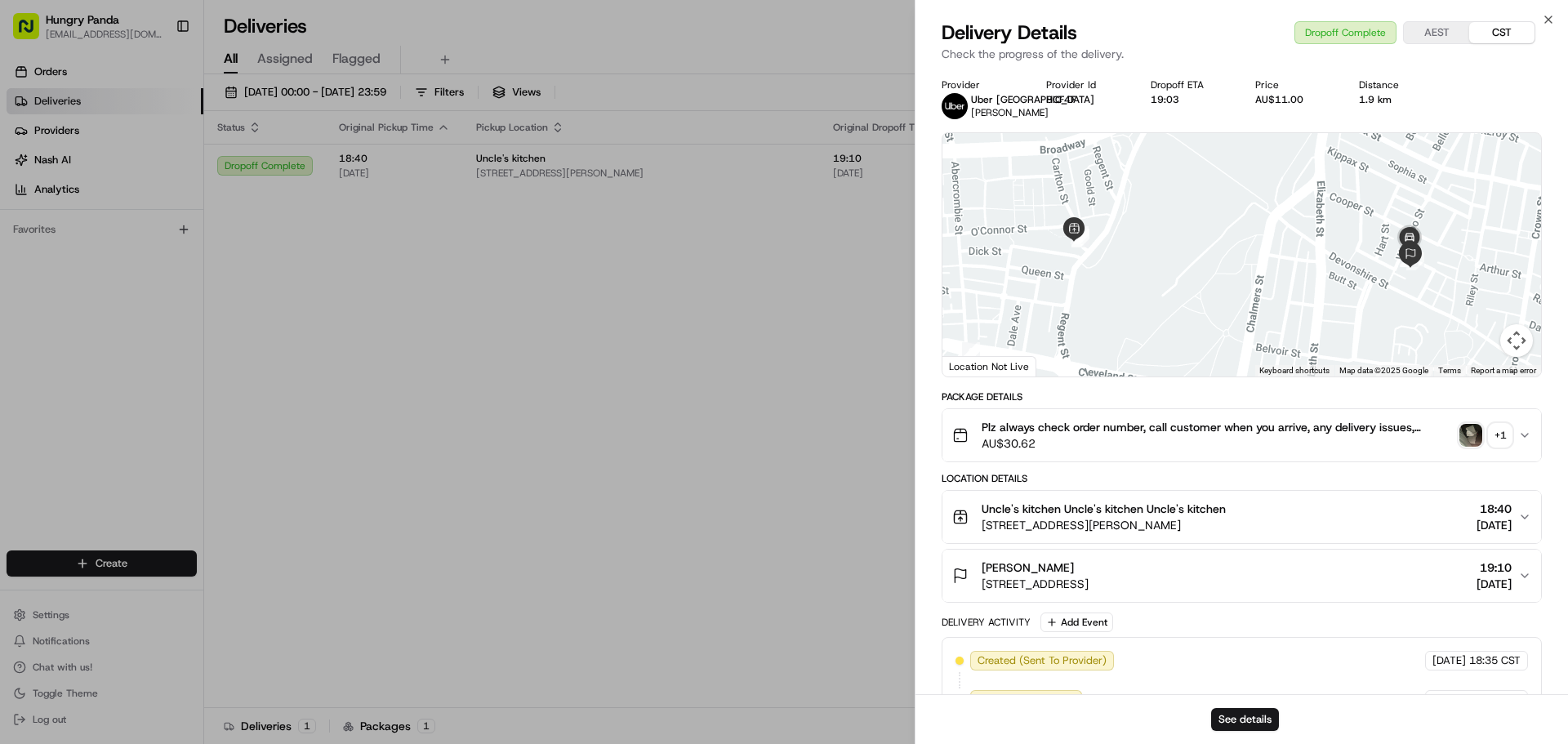
click at [1466, 447] on img "button" at bounding box center [1471, 436] width 23 height 23
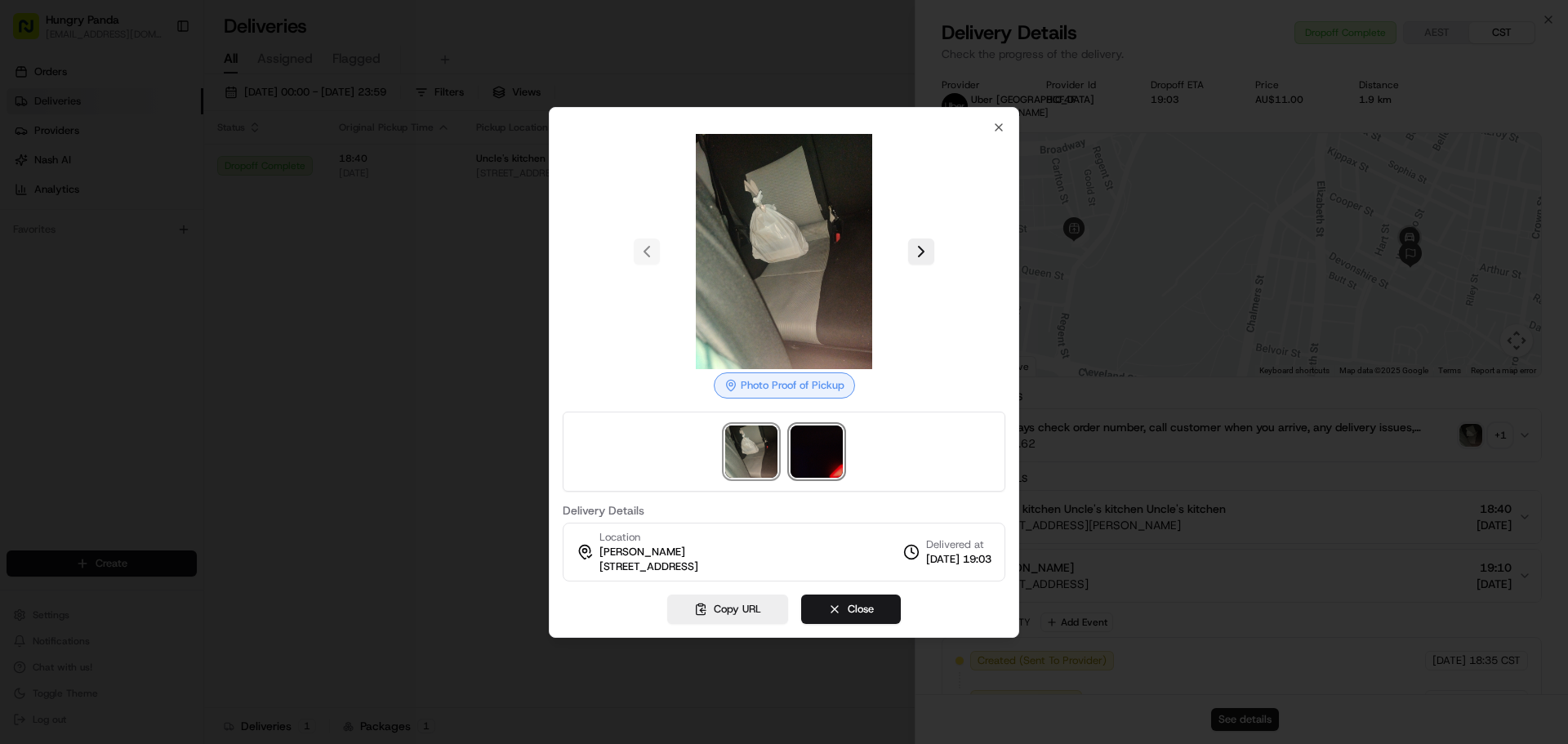
click at [819, 452] on img at bounding box center [816, 452] width 52 height 52
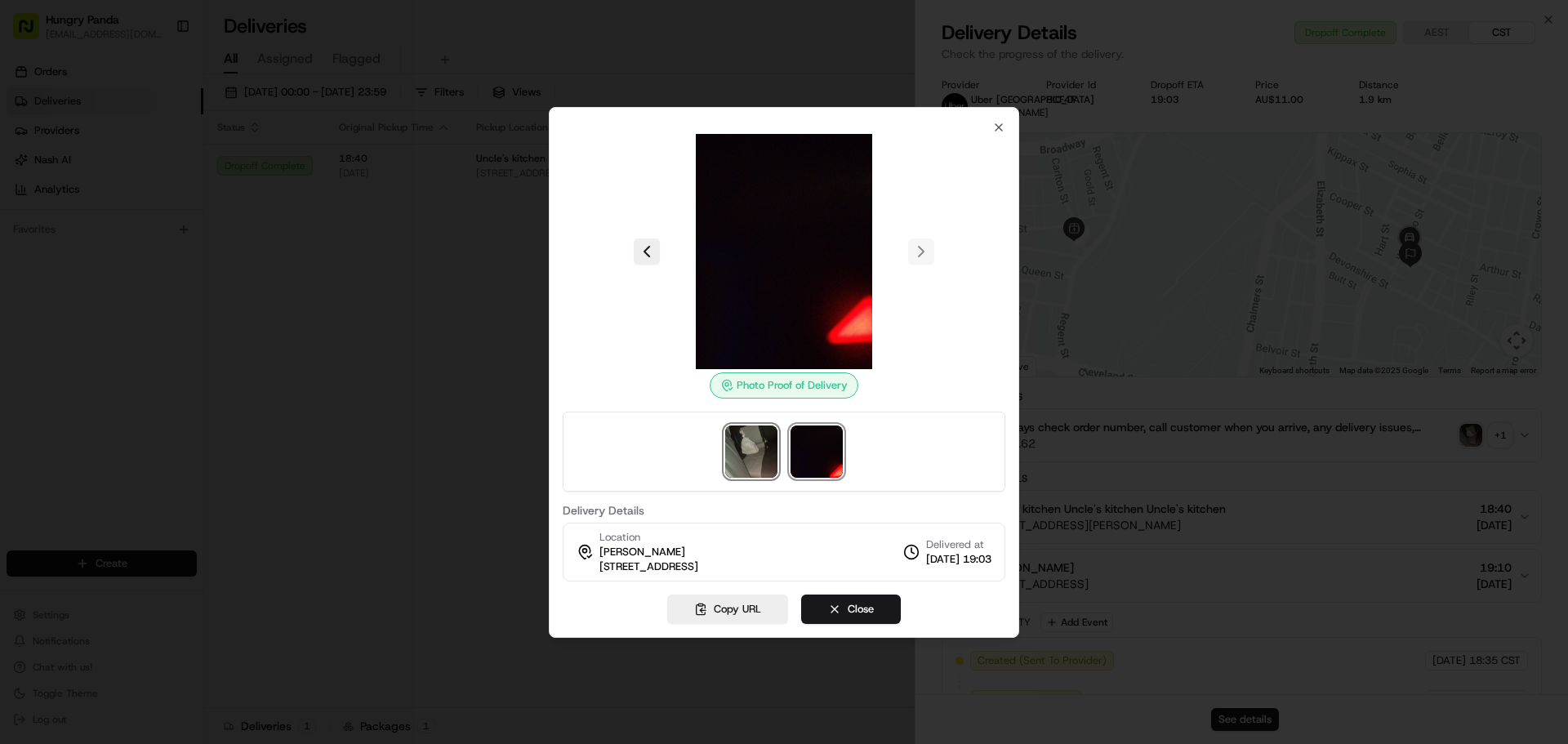
click at [757, 453] on img at bounding box center [752, 452] width 52 height 52
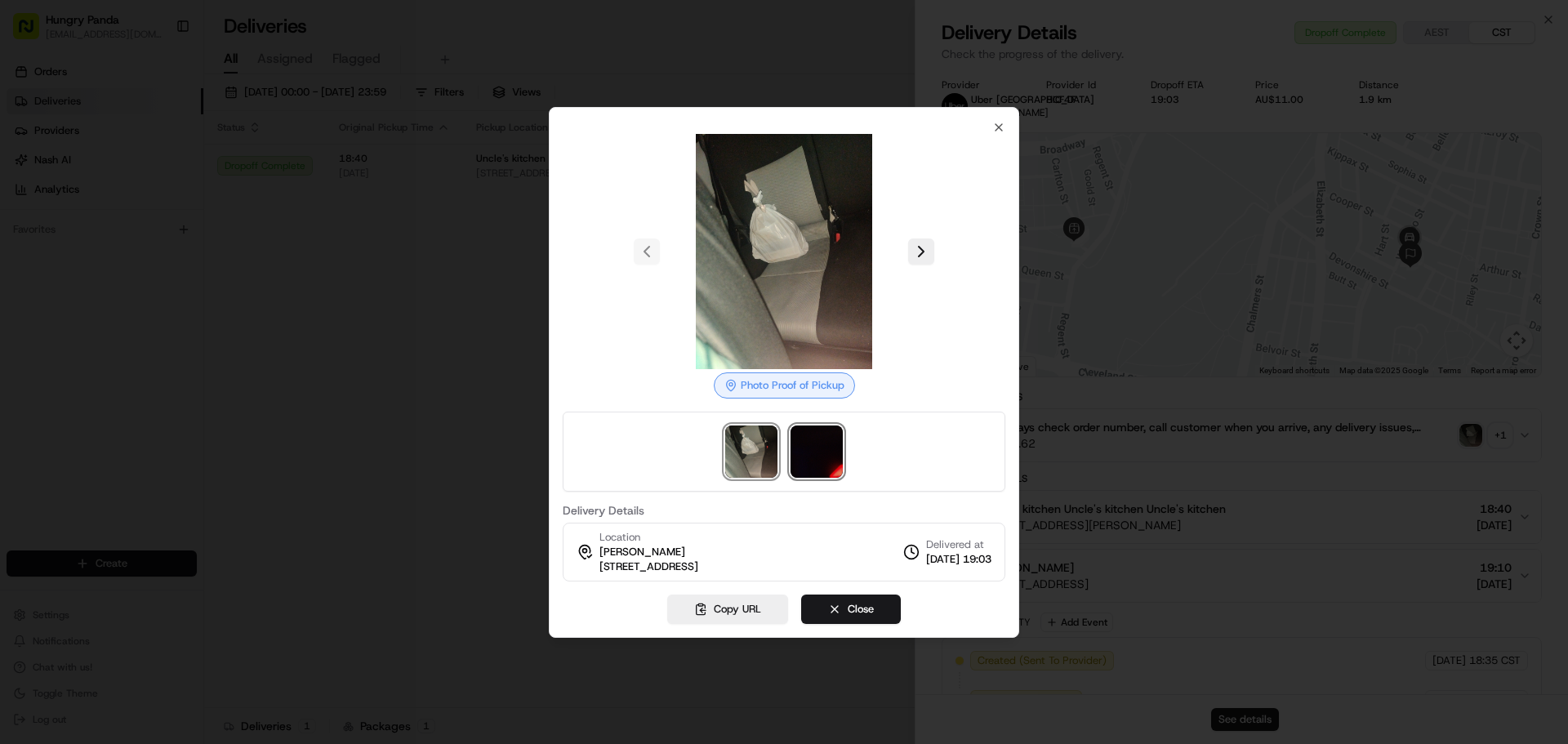
click at [805, 459] on img at bounding box center [816, 452] width 52 height 52
click at [435, 402] on div at bounding box center [784, 372] width 1568 height 744
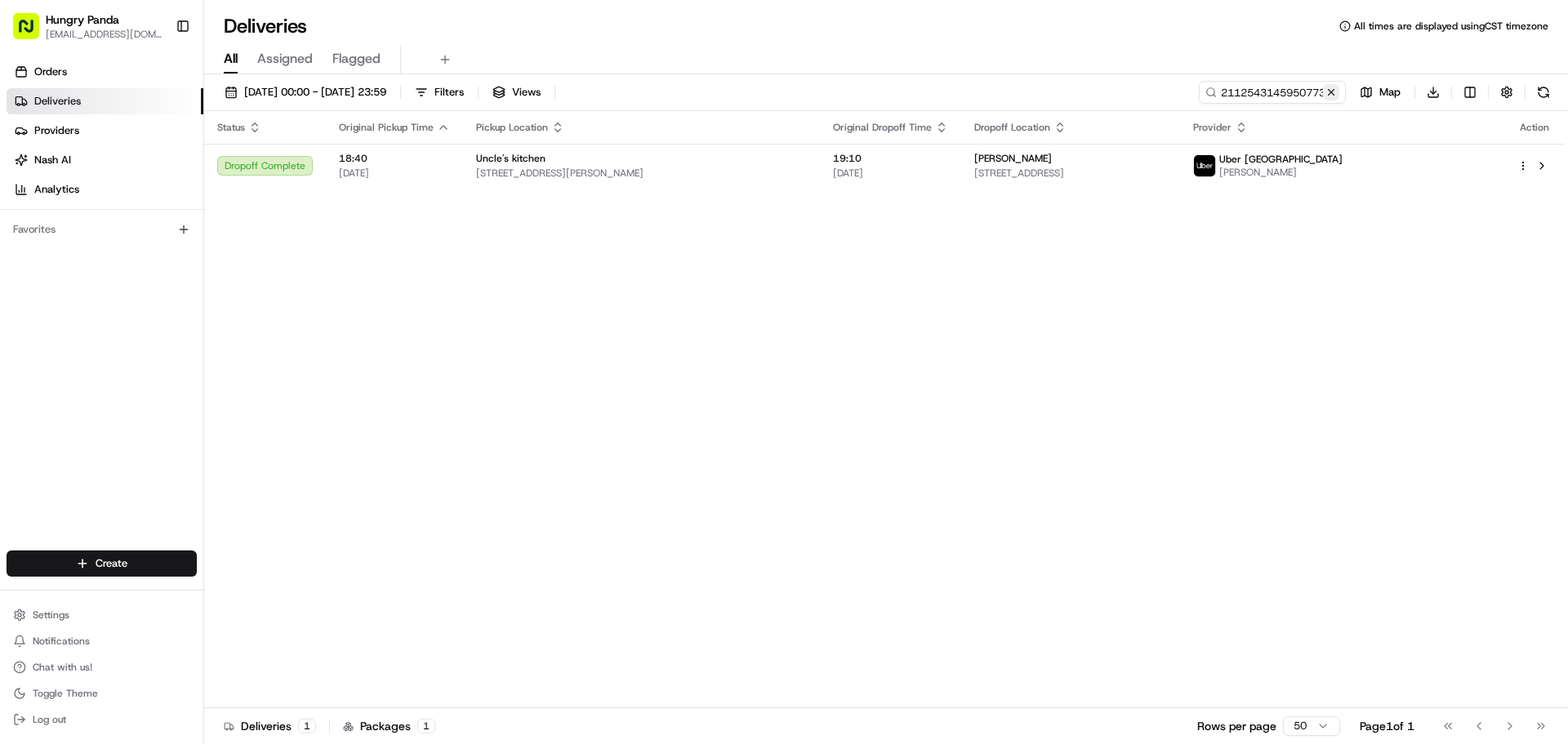
click at [1334, 91] on button at bounding box center [1331, 92] width 16 height 16
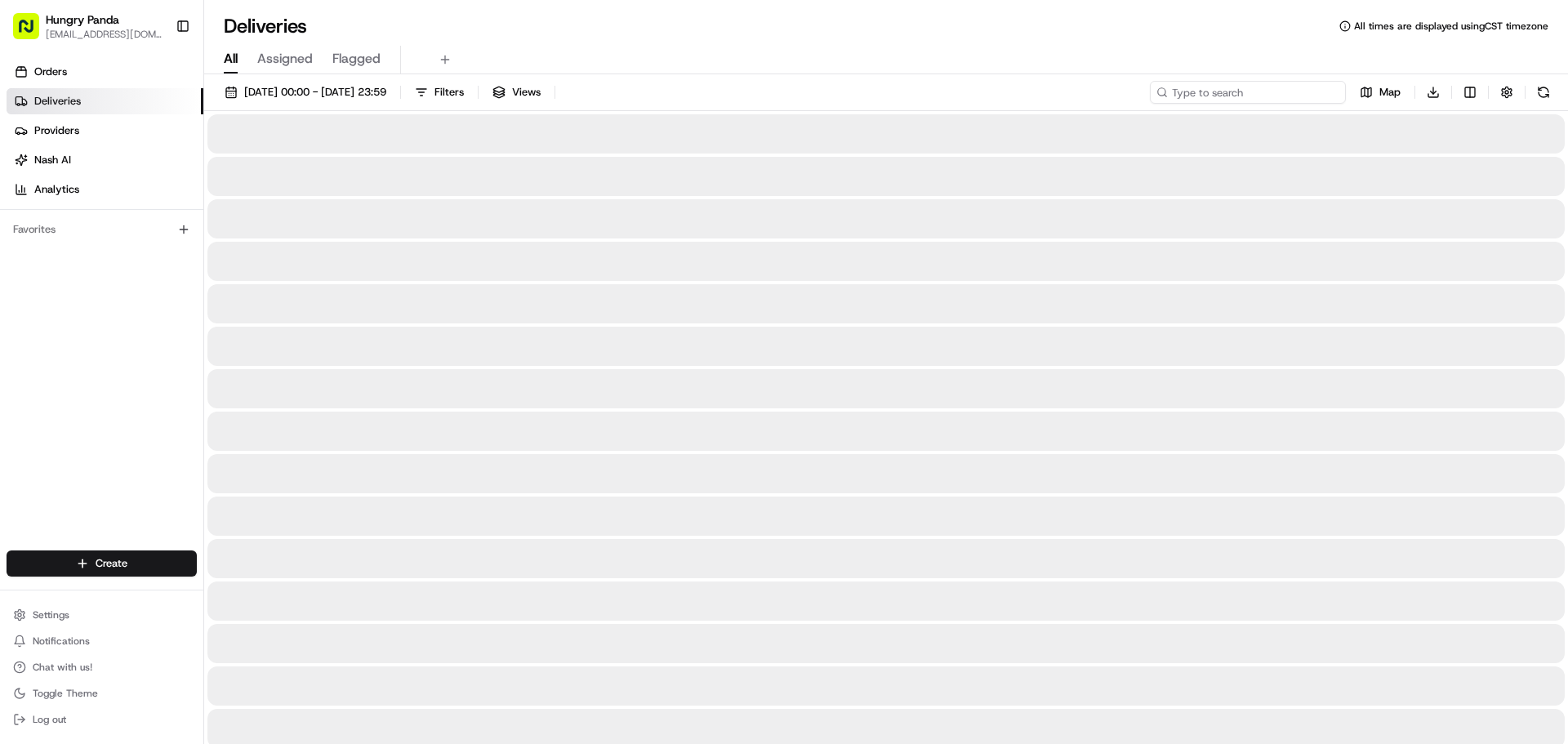
click at [1320, 94] on input at bounding box center [1247, 93] width 196 height 23
paste input "2813548775853775501731"
type input "2813548775853775501731"
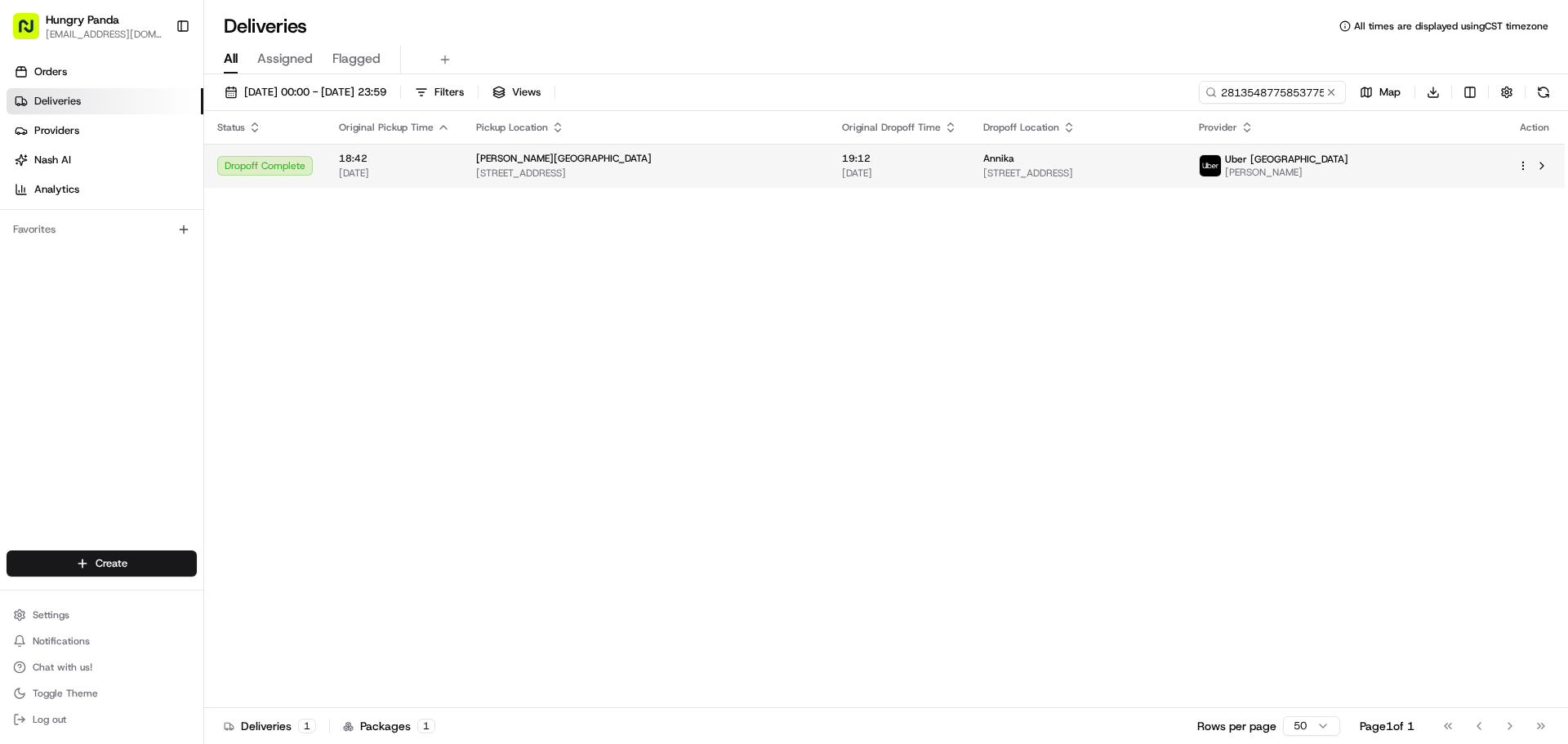
click at [1172, 176] on span "[STREET_ADDRESS]" at bounding box center [1077, 173] width 189 height 13
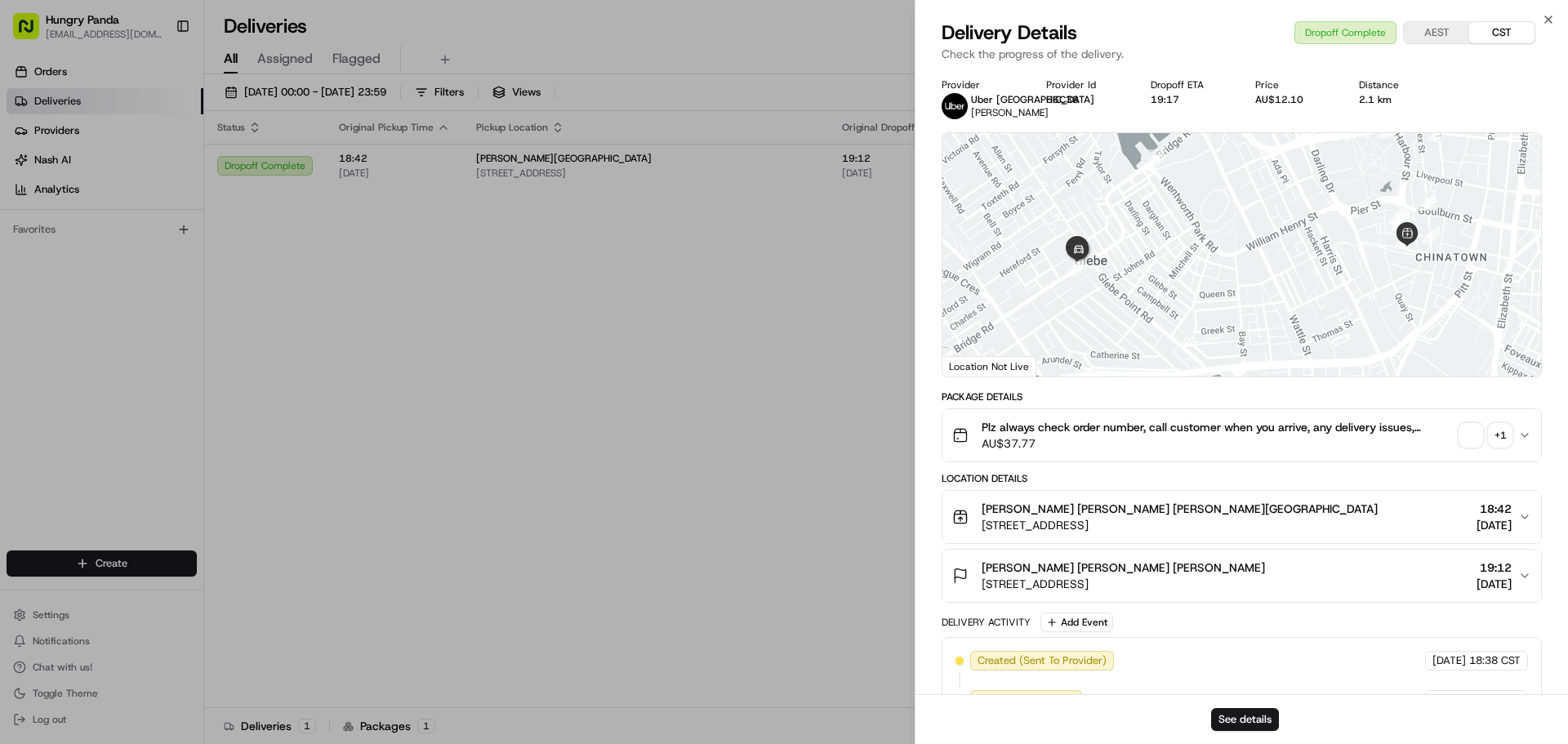
click at [1475, 433] on span "button" at bounding box center [1471, 436] width 23 height 23
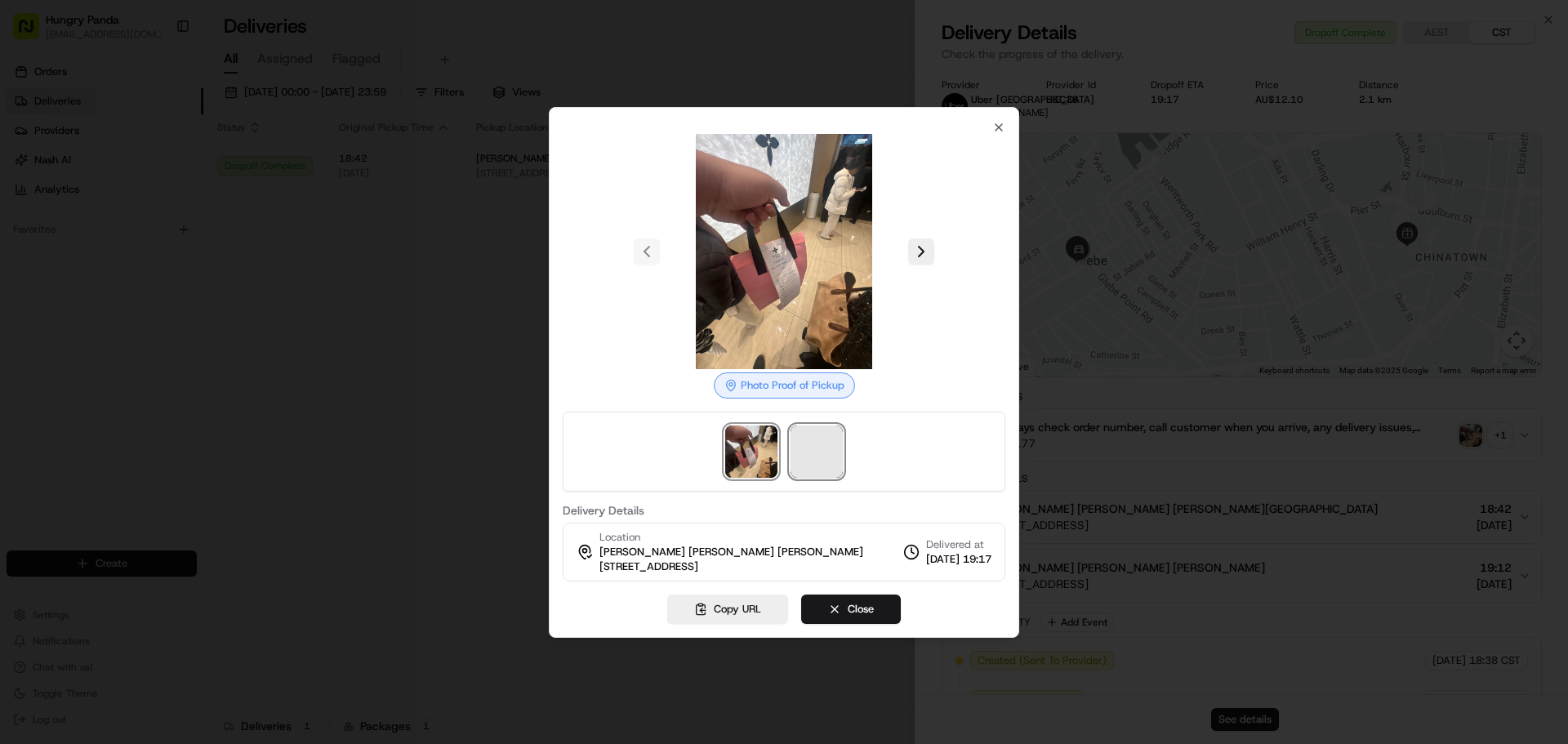
click at [804, 453] on span at bounding box center [816, 452] width 52 height 52
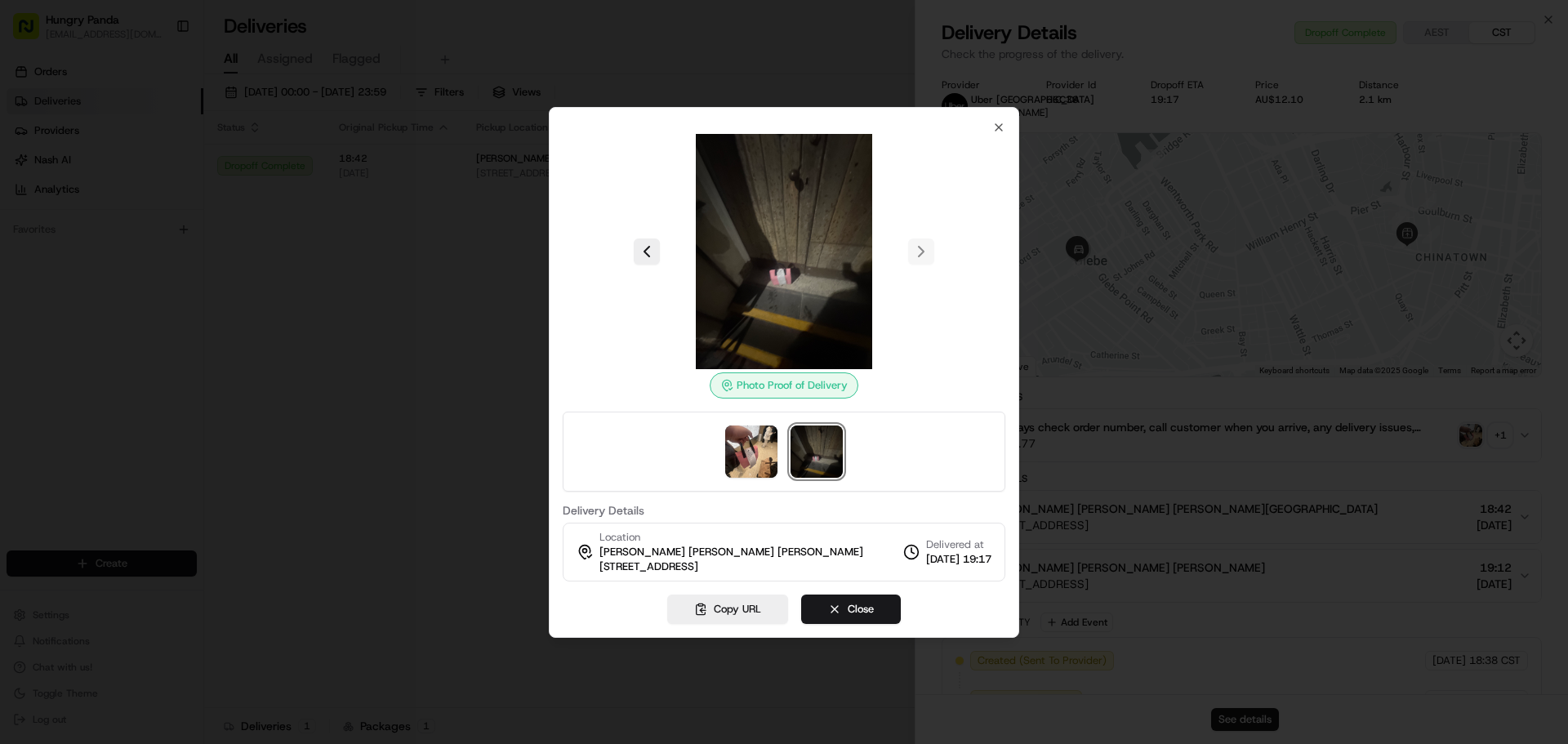
click at [442, 294] on div at bounding box center [784, 372] width 1568 height 744
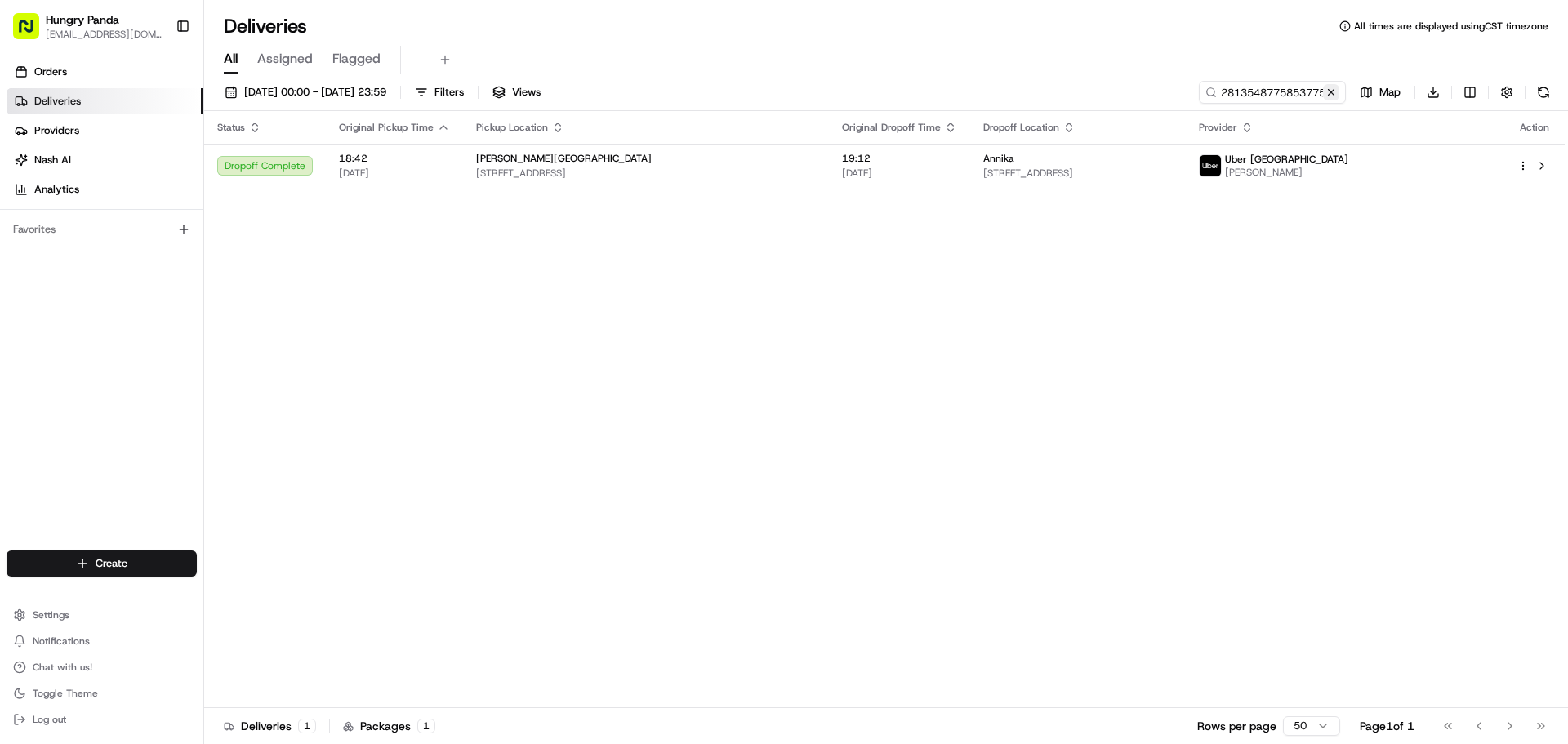
click at [1327, 93] on button at bounding box center [1331, 92] width 16 height 16
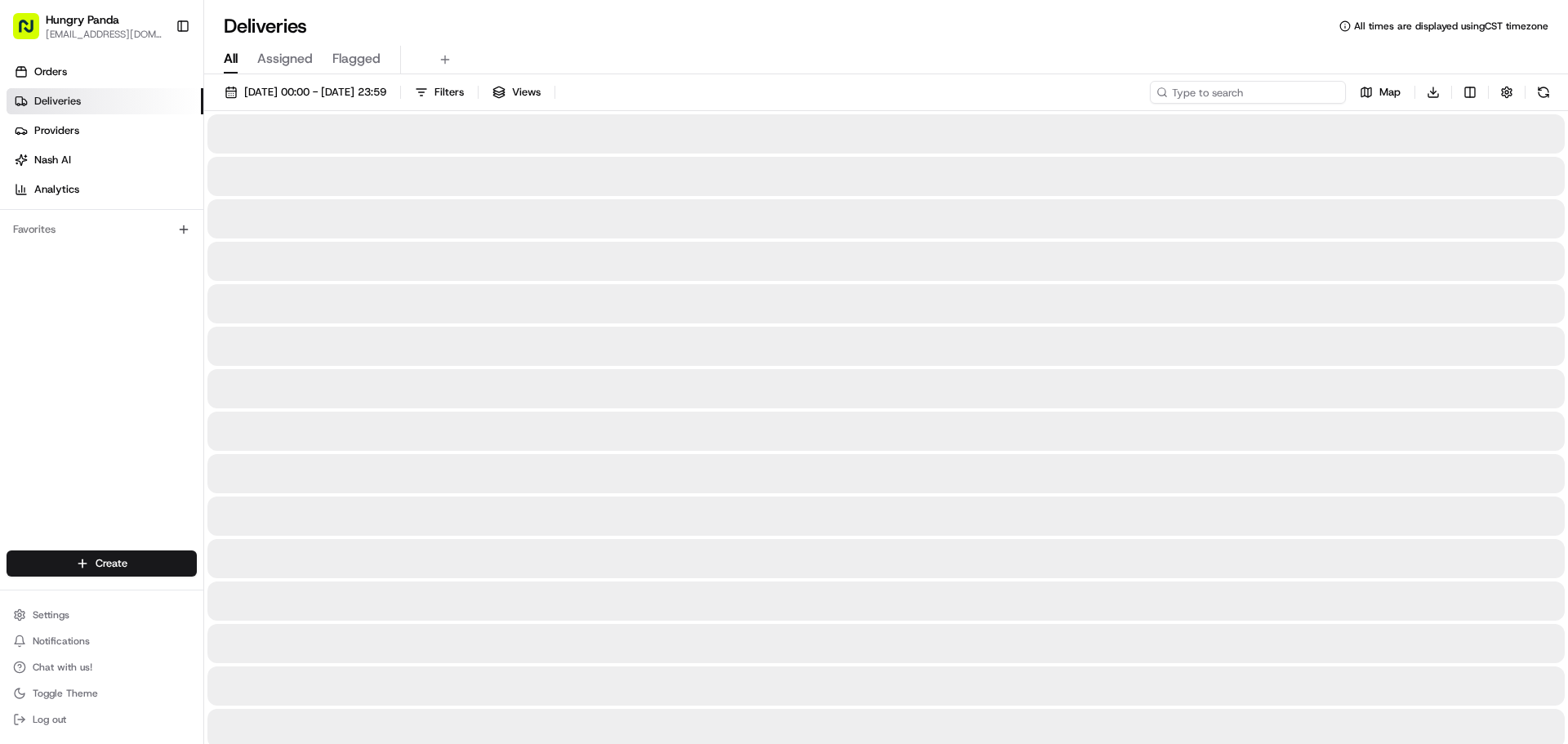
click at [1272, 101] on input at bounding box center [1247, 93] width 196 height 23
paste input "5219569575156767501829"
type input "5219569575156767501829"
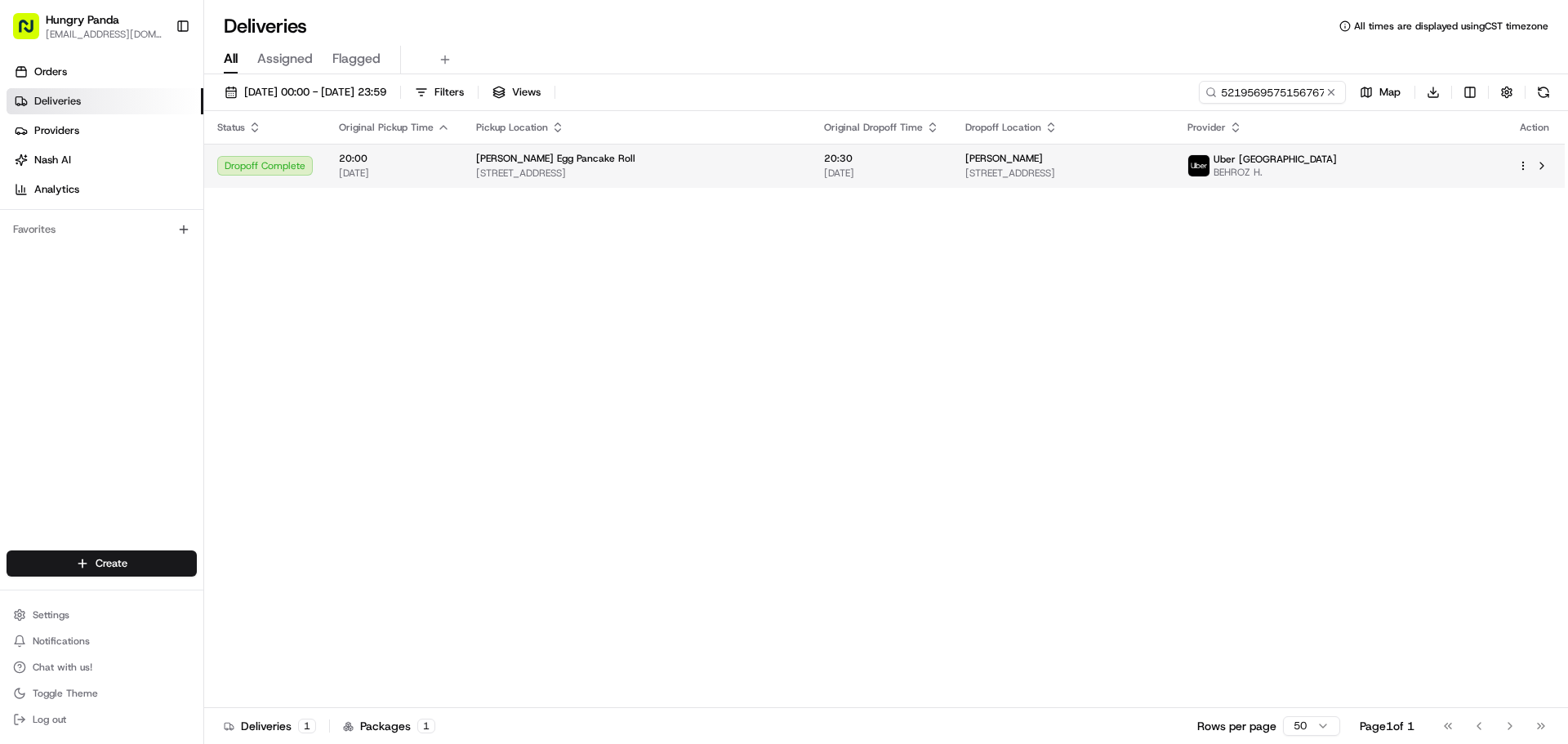
click at [1161, 153] on div "[PERSON_NAME]" at bounding box center [1063, 159] width 196 height 13
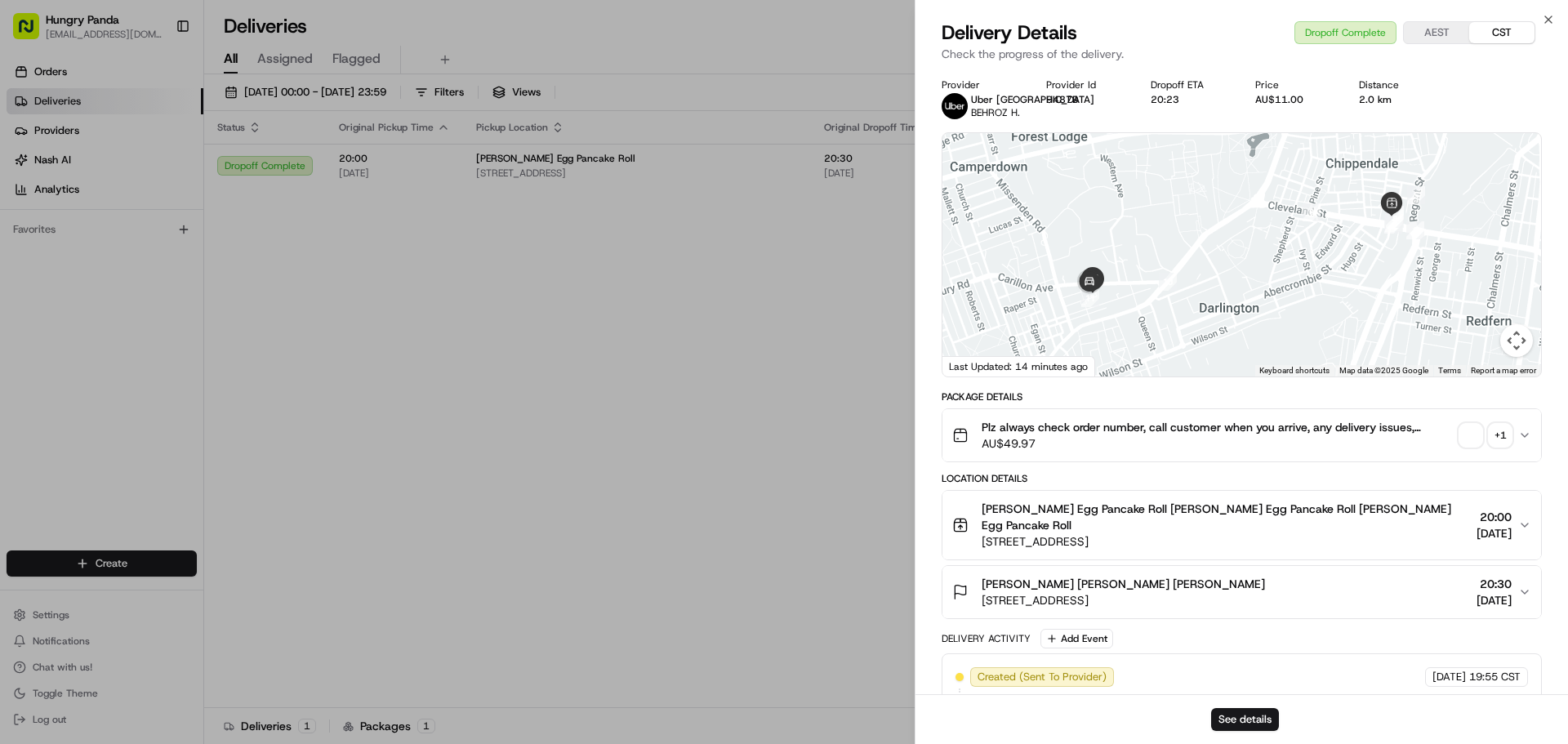
click at [1472, 432] on span "button" at bounding box center [1471, 436] width 23 height 23
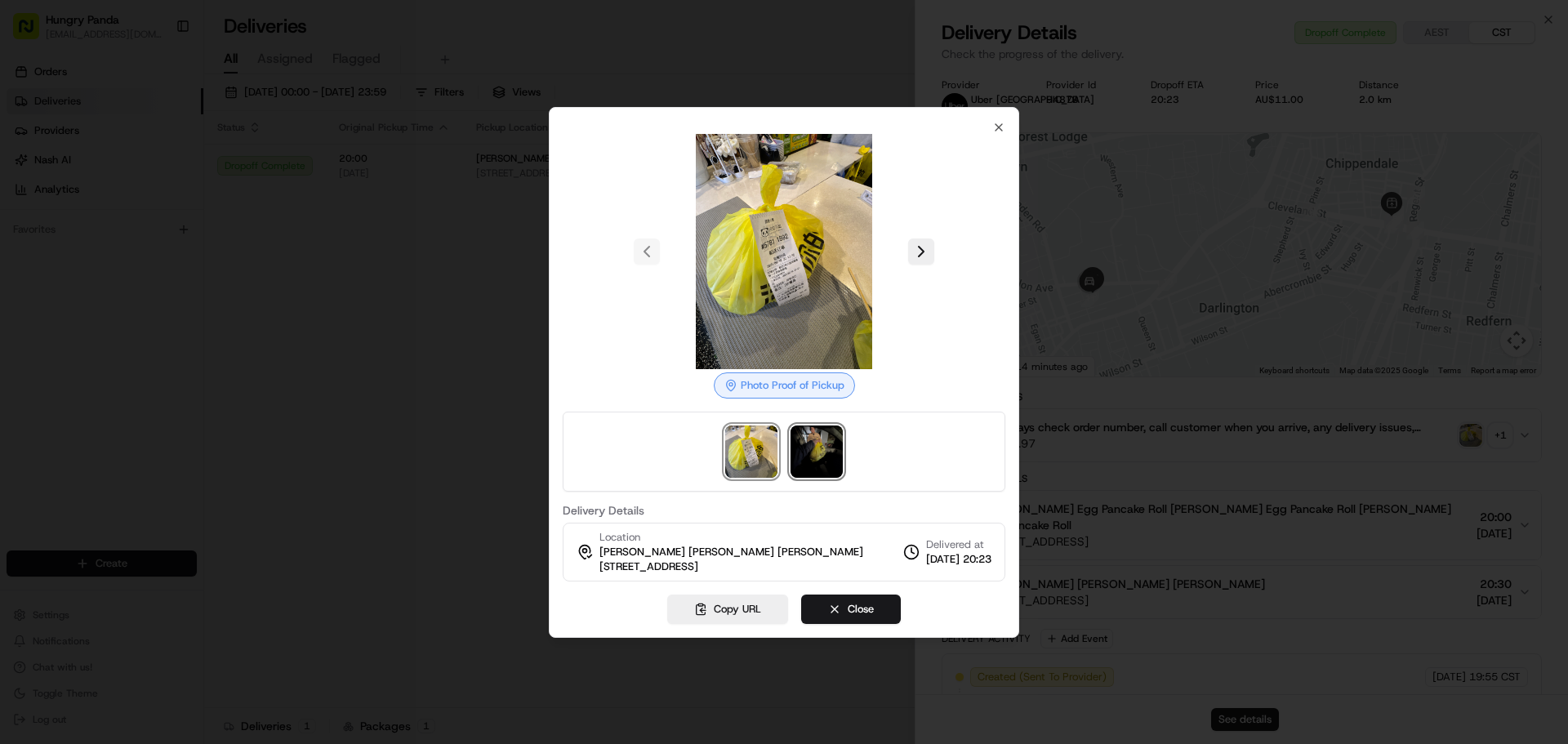
click at [822, 447] on img at bounding box center [816, 452] width 52 height 52
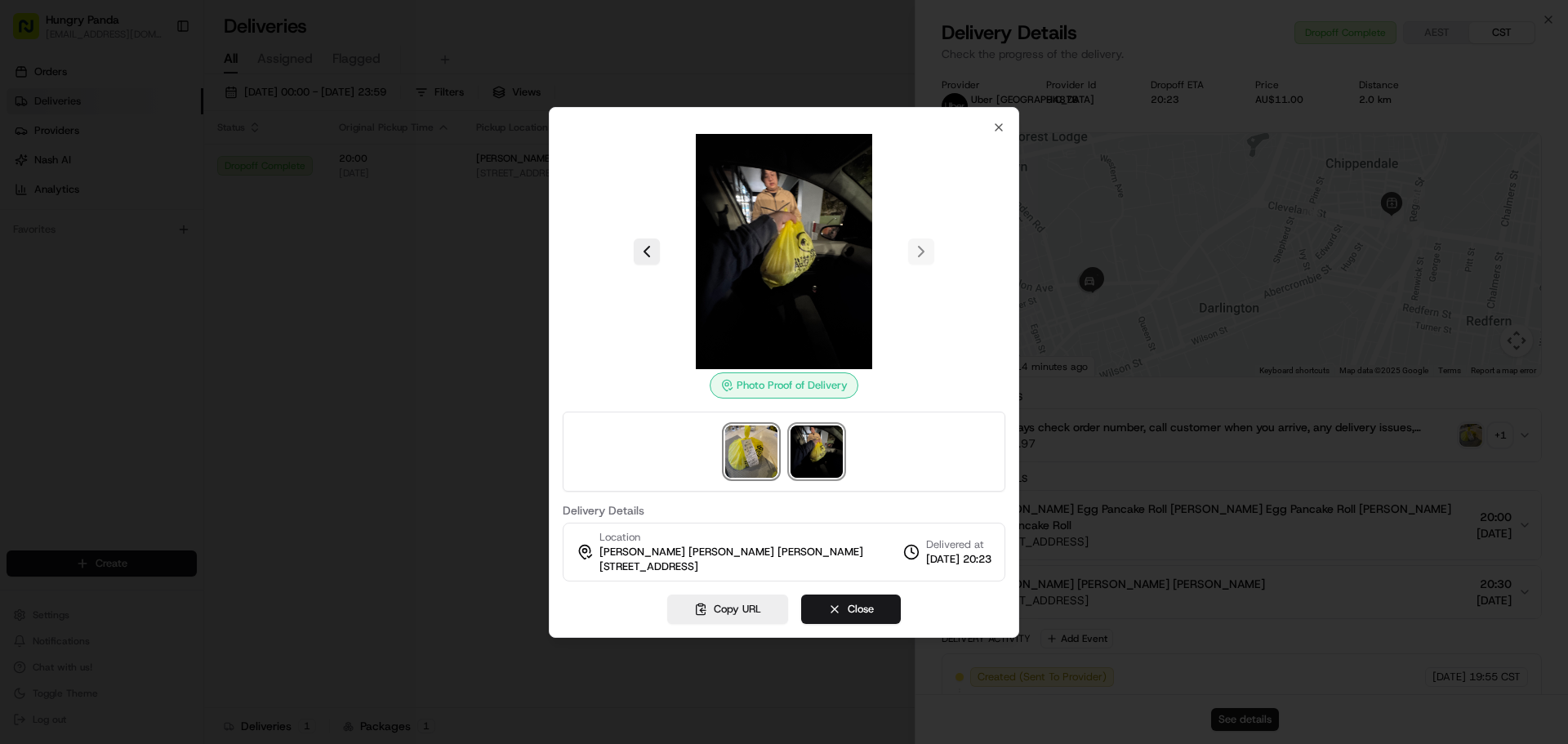
click at [752, 447] on img at bounding box center [752, 452] width 52 height 52
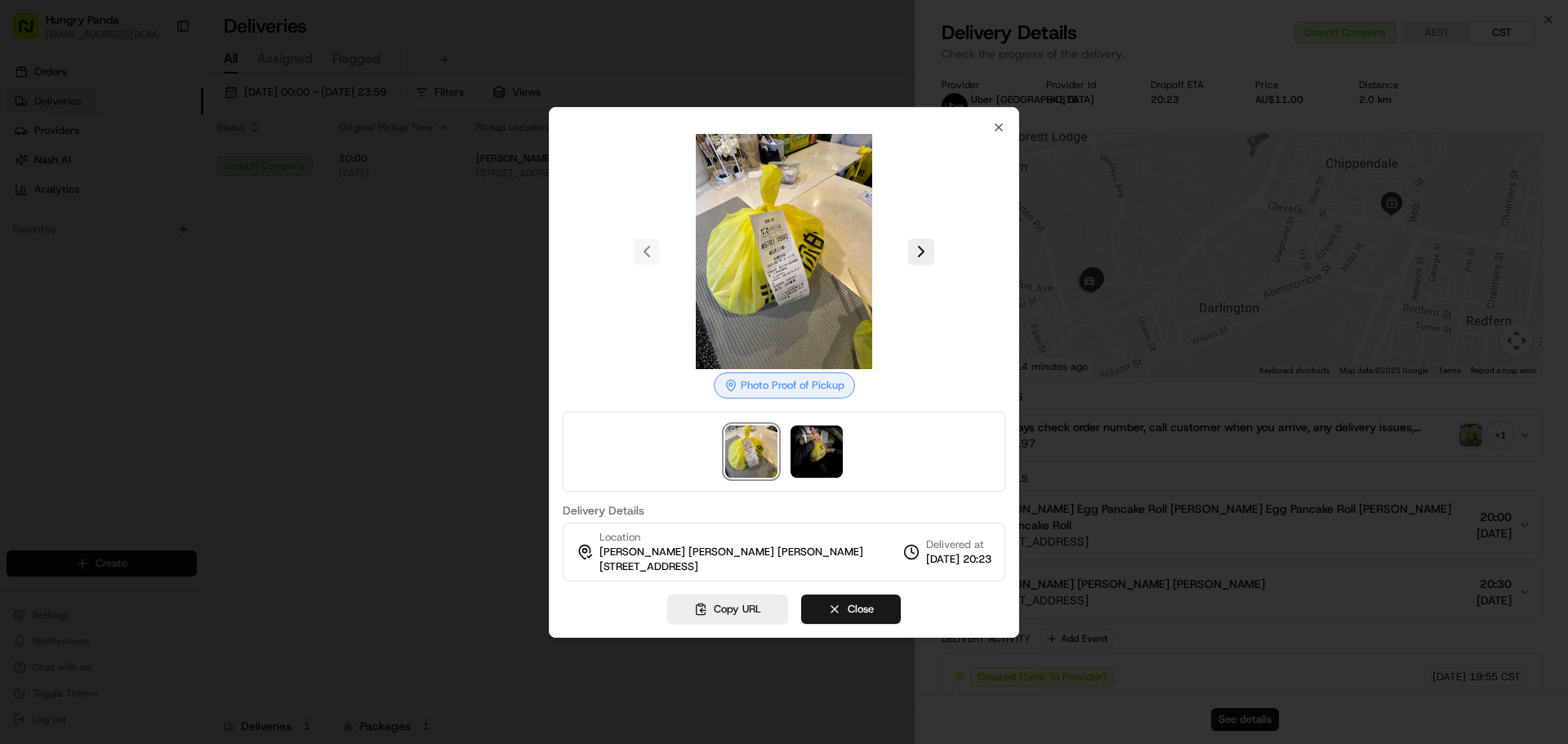
click at [765, 291] on img at bounding box center [784, 252] width 235 height 235
click at [831, 450] on img at bounding box center [816, 452] width 52 height 52
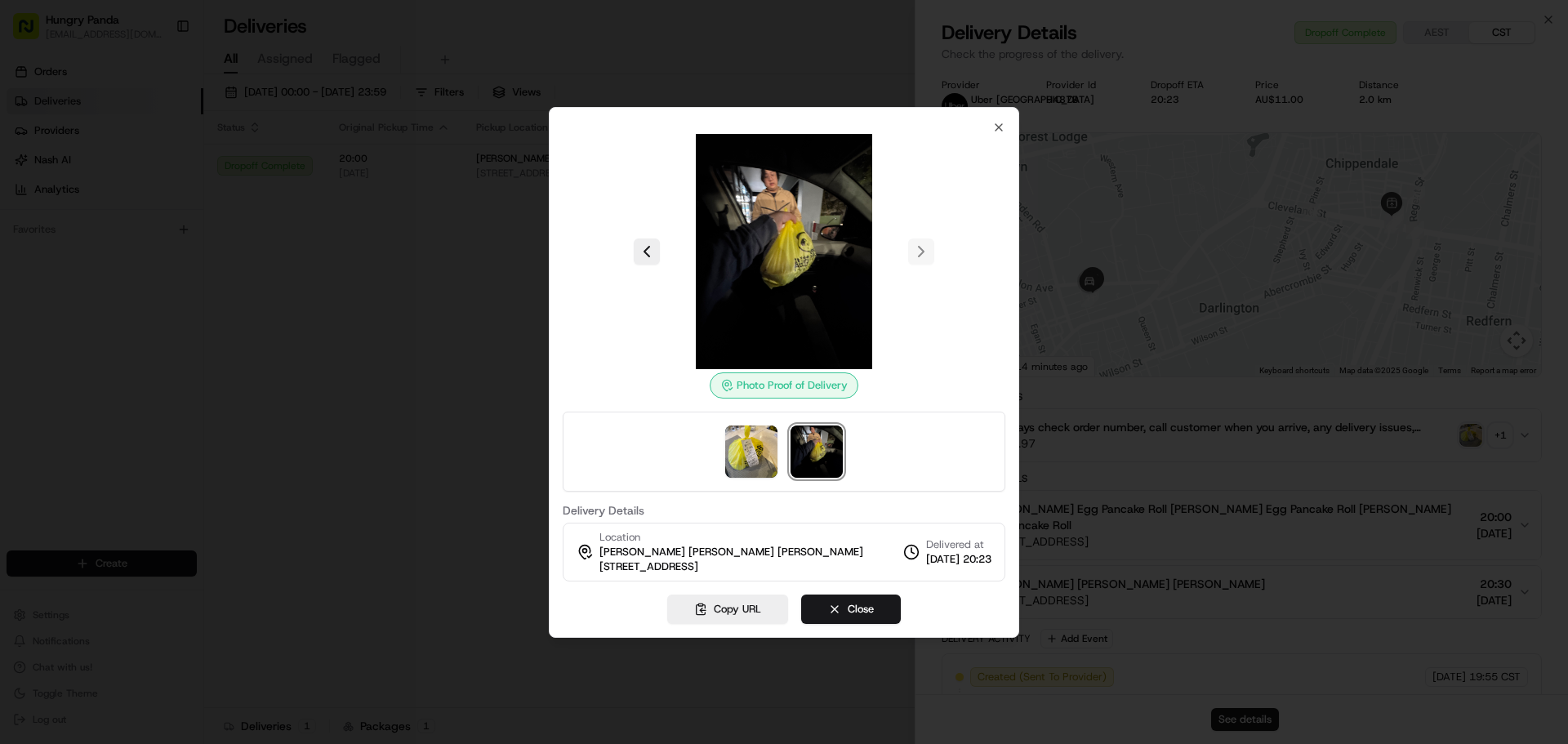
click at [388, 323] on div at bounding box center [784, 372] width 1568 height 744
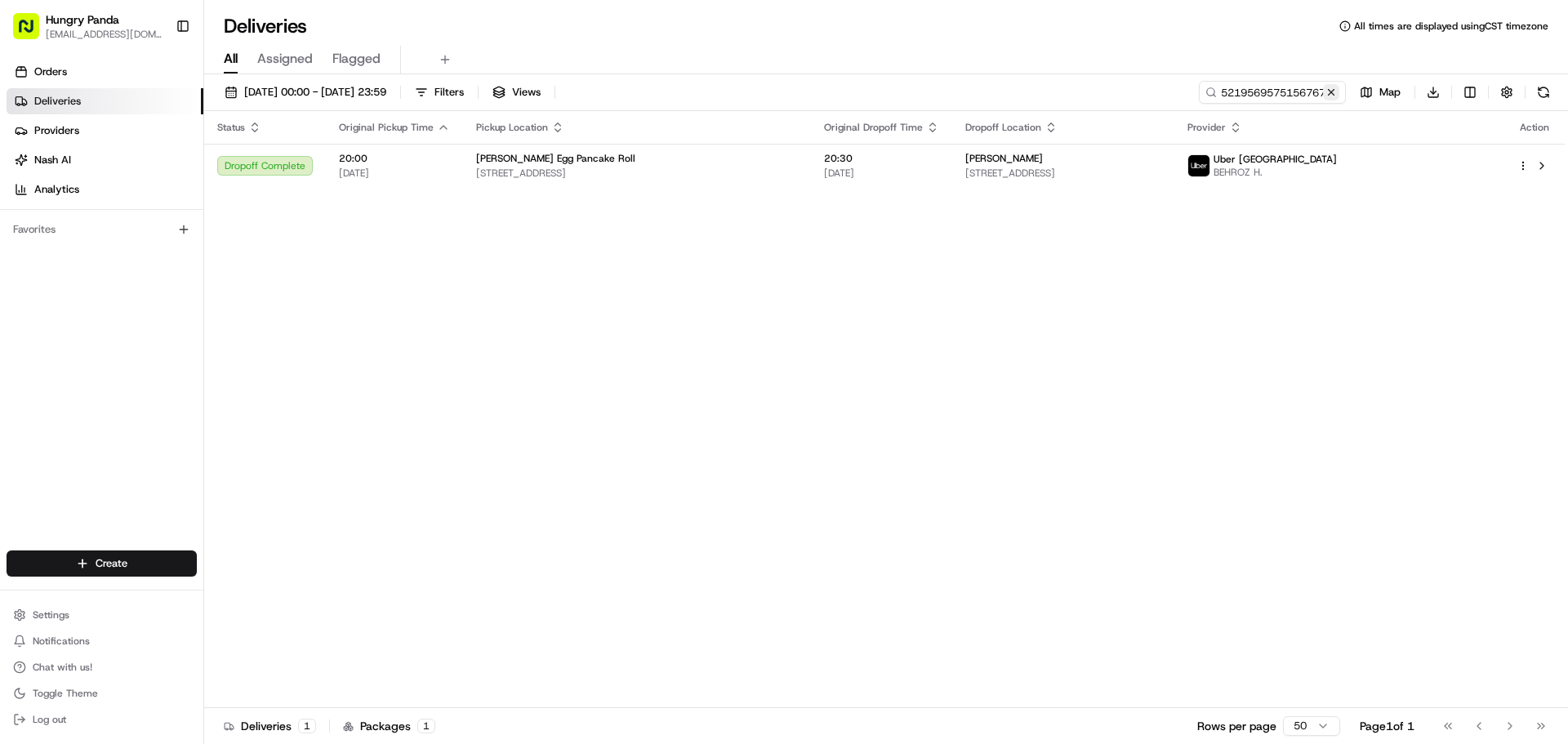
click at [1332, 93] on button at bounding box center [1331, 92] width 16 height 16
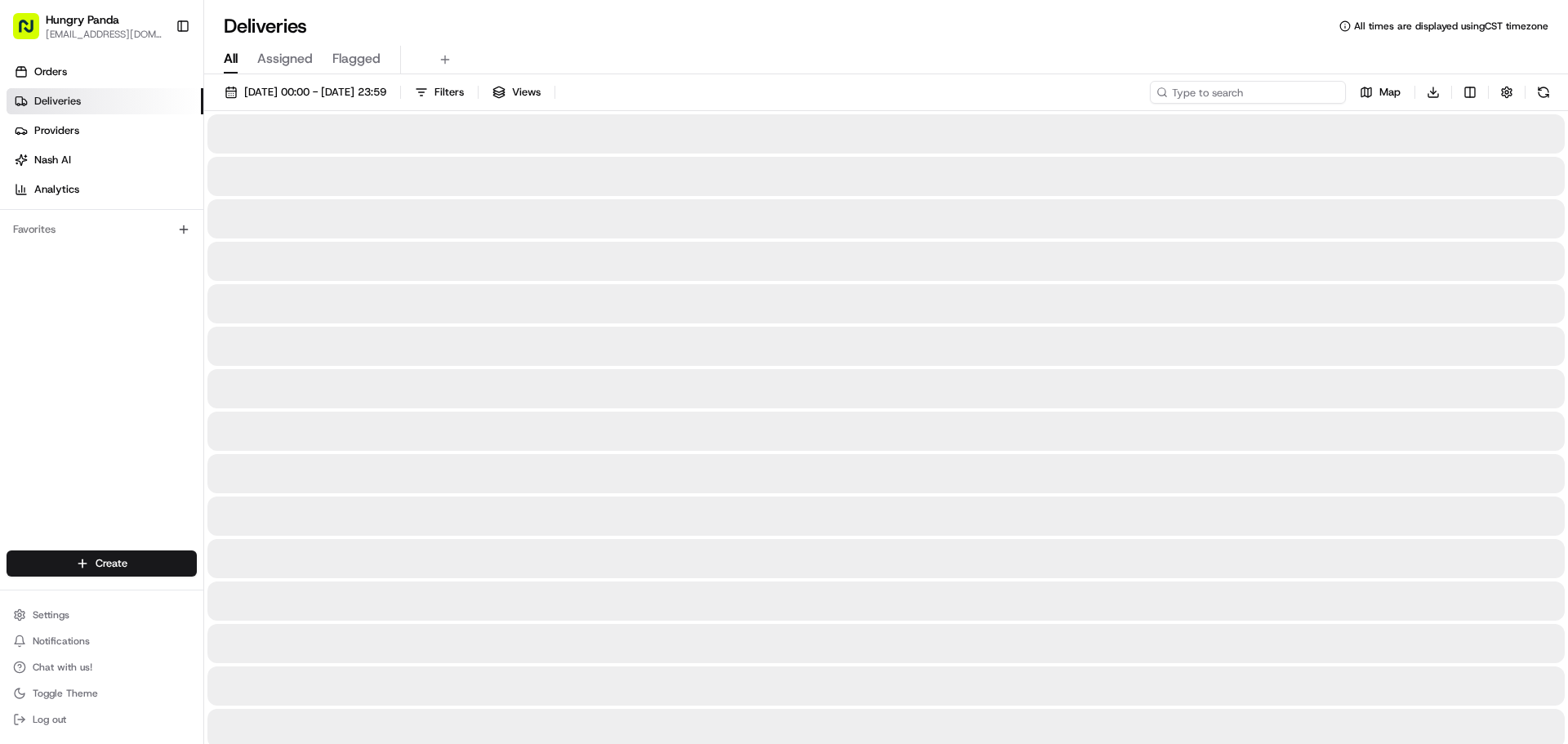
click at [1319, 94] on input at bounding box center [1247, 93] width 196 height 23
paste input "4101523555659730411307"
type input "4101523555659730411307"
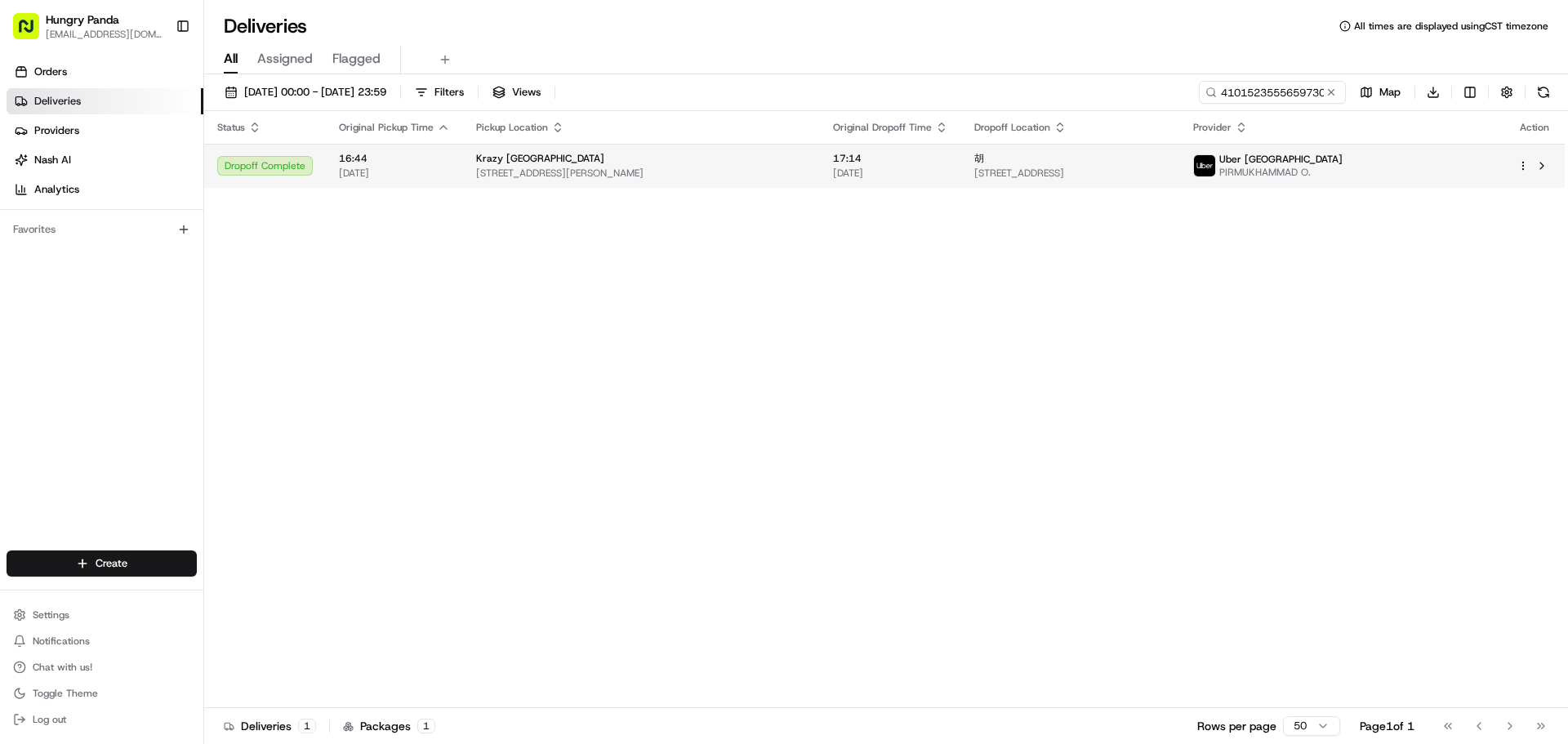
click at [1167, 163] on div "胡" at bounding box center [1071, 159] width 193 height 13
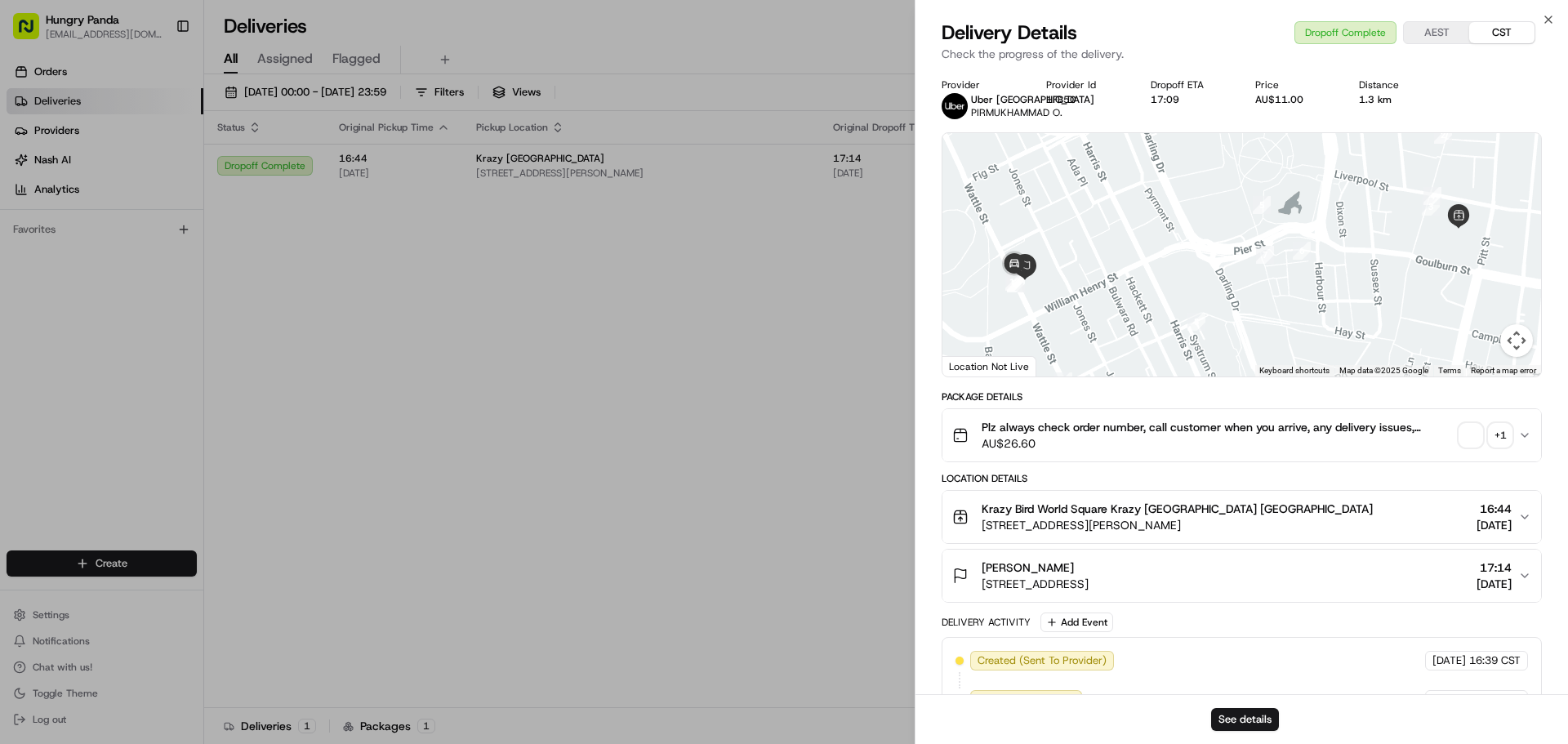
click at [1483, 443] on button "+ 1" at bounding box center [1485, 436] width 52 height 23
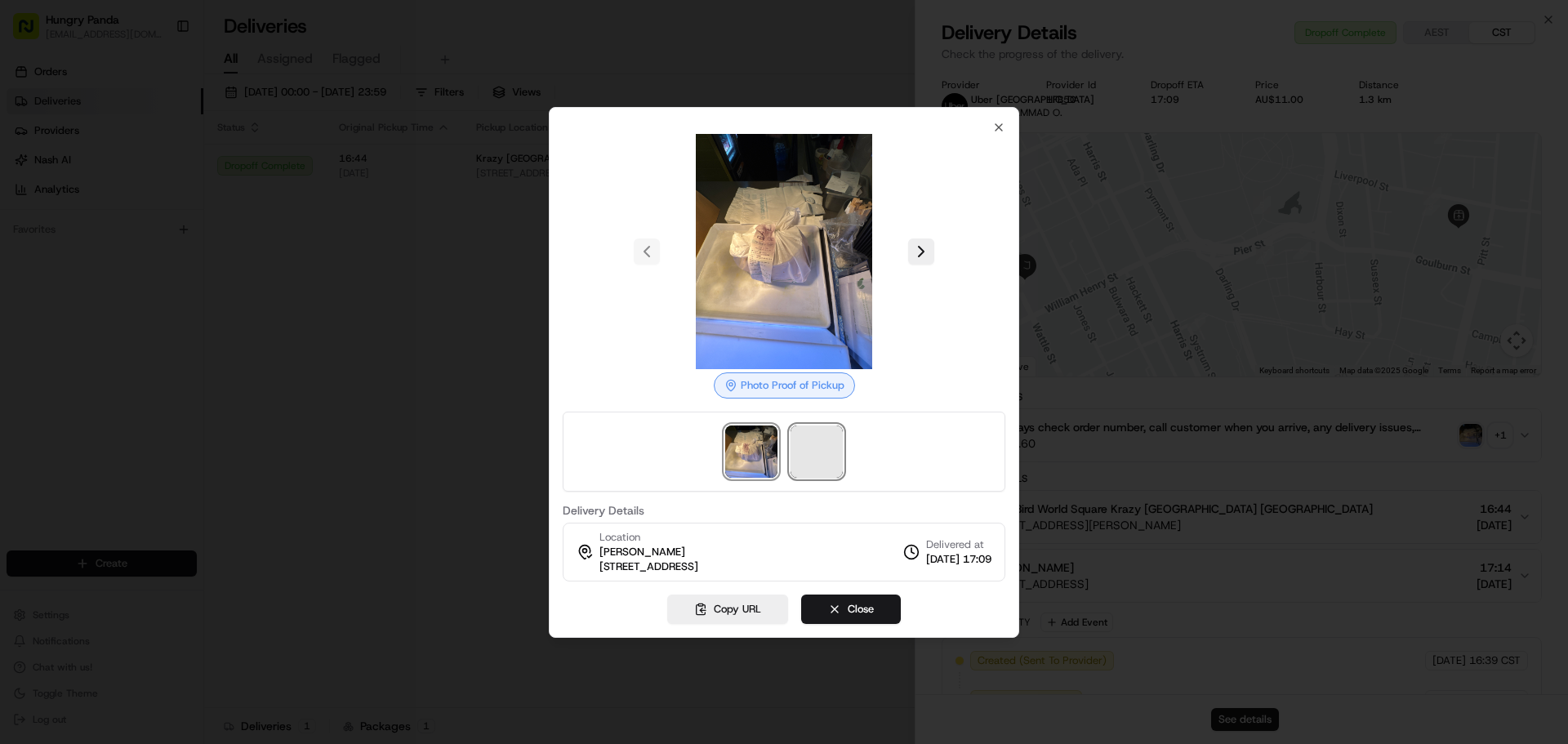
click at [827, 451] on span at bounding box center [816, 452] width 52 height 52
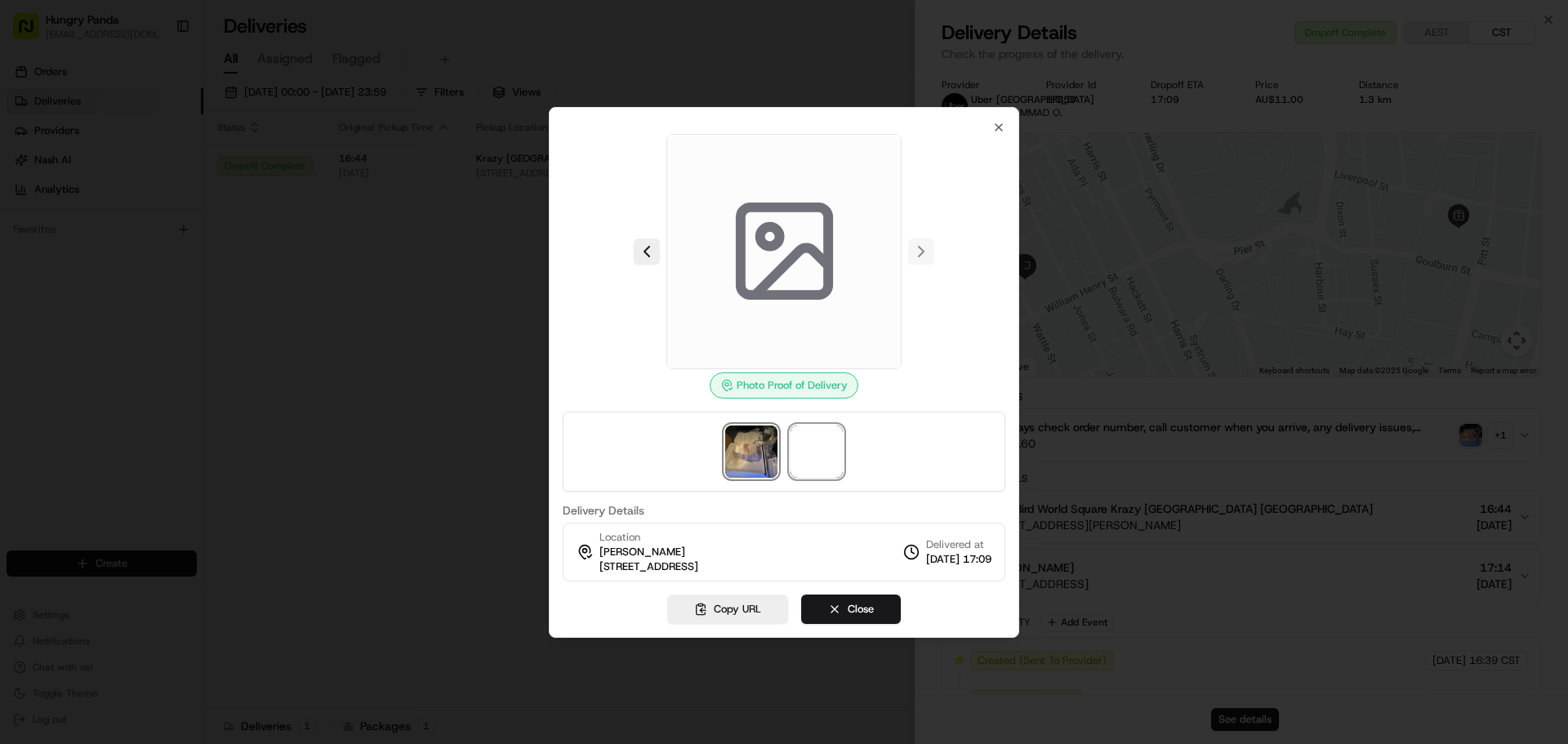
click at [732, 463] on img at bounding box center [752, 452] width 52 height 52
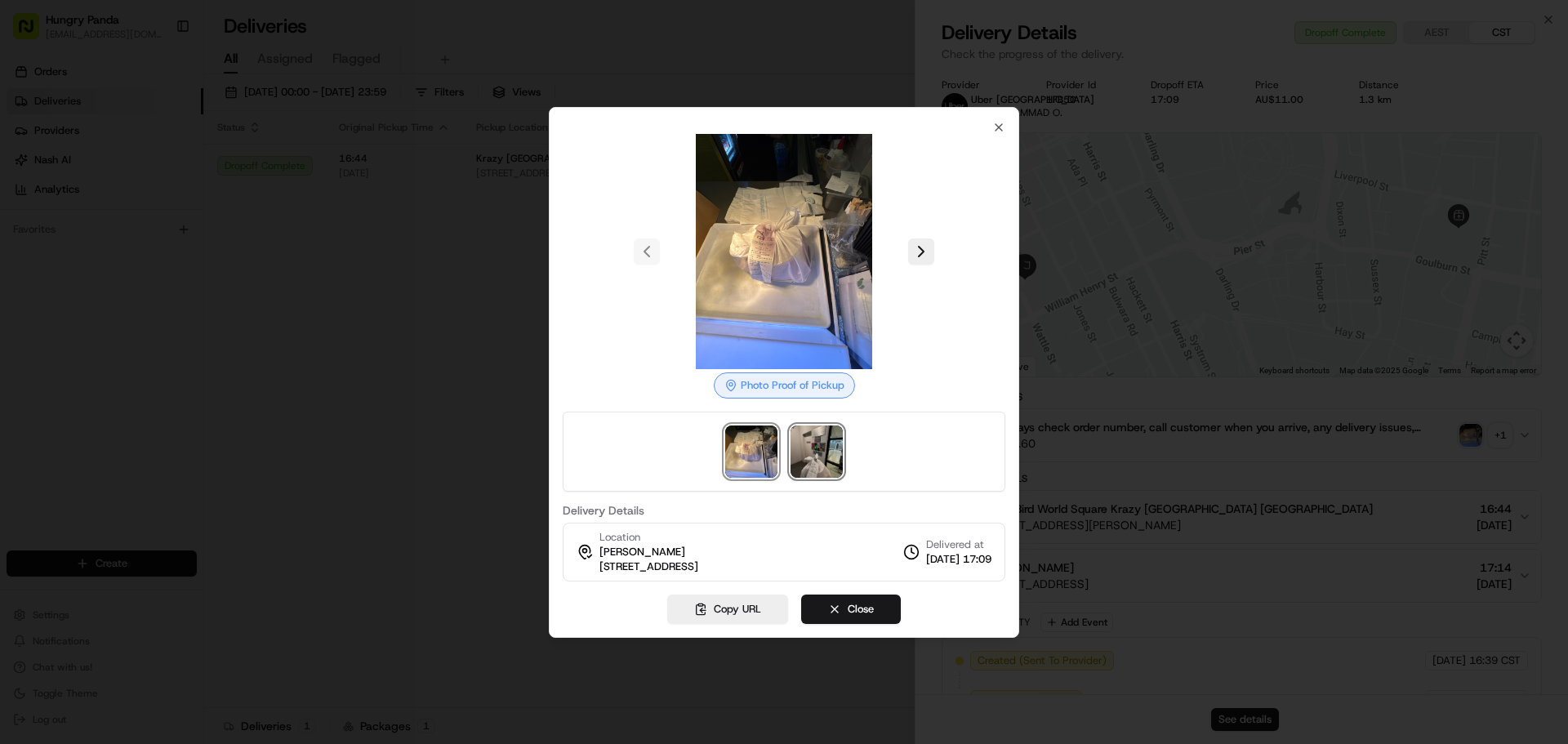
click at [808, 462] on img at bounding box center [816, 452] width 52 height 52
